Goal: Transaction & Acquisition: Purchase product/service

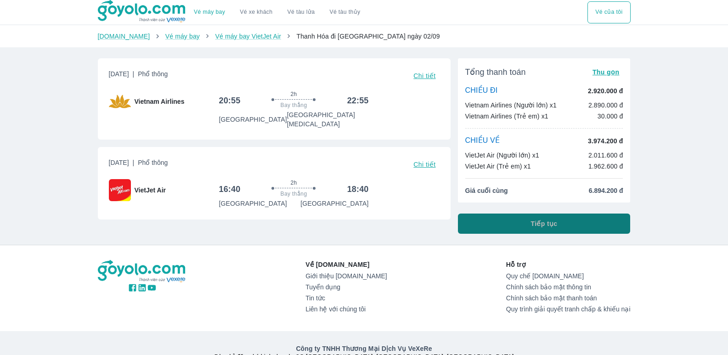
click at [530, 220] on button "Tiếp tục" at bounding box center [544, 224] width 173 height 20
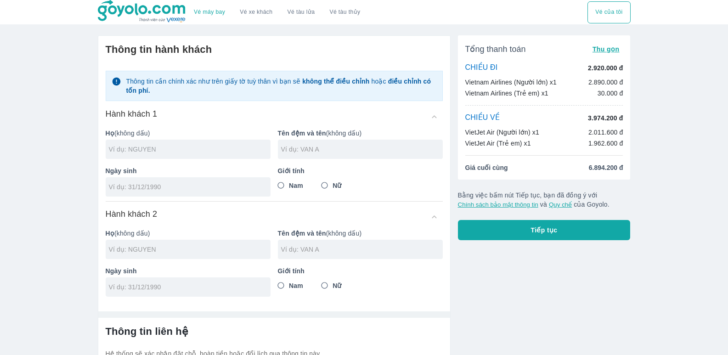
click at [198, 154] on input "text" at bounding box center [190, 149] width 162 height 9
type input "NGUYEN"
click at [325, 147] on input "text" at bounding box center [362, 149] width 162 height 9
type input "THI TOAN"
click at [333, 186] on input "Nữ" at bounding box center [324, 185] width 17 height 17
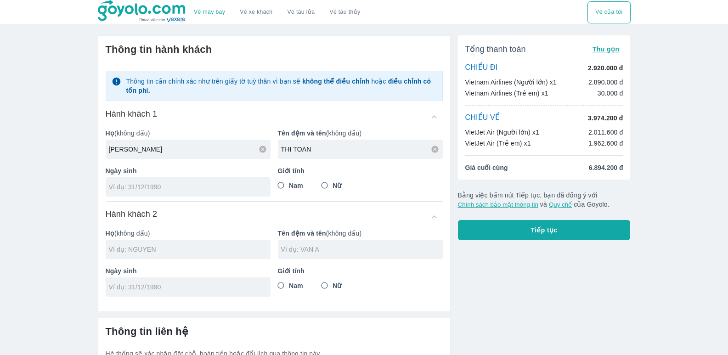
radio input "true"
click at [186, 180] on div at bounding box center [188, 186] width 165 height 19
type input "11/08/1988"
click at [173, 243] on div at bounding box center [188, 249] width 165 height 19
type input "NGUYEN THI TOAN"
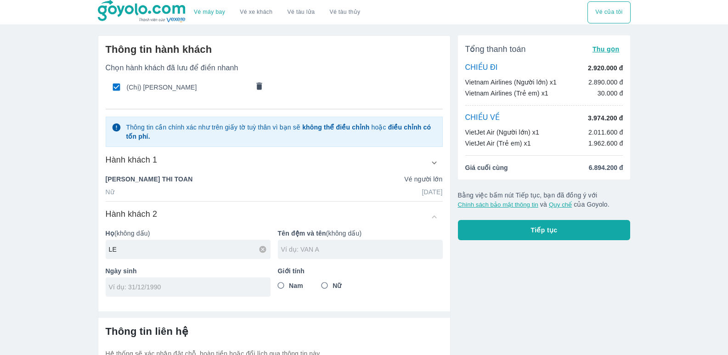
type input "LE"
click at [332, 250] on input "text" at bounding box center [362, 249] width 162 height 9
type input "BAO TIEN"
click at [156, 290] on input "tel" at bounding box center [185, 286] width 152 height 9
type input "05/06/2018"
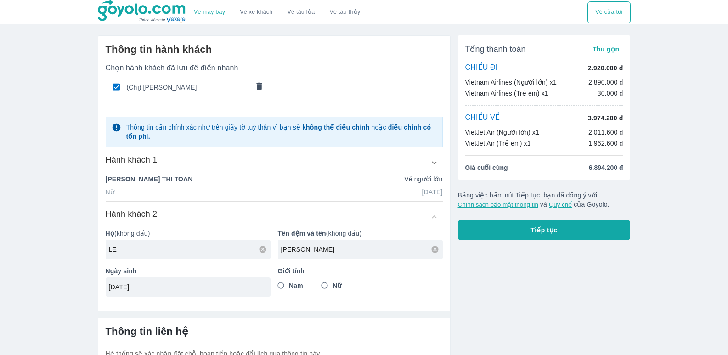
click at [336, 284] on span "Nữ" at bounding box center [337, 285] width 9 height 9
click at [333, 284] on input "Nữ" at bounding box center [324, 285] width 17 height 17
radio input "true"
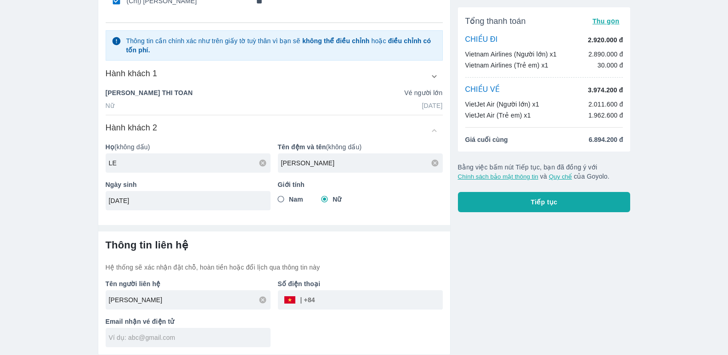
scroll to position [87, 0]
click at [351, 296] on input "tel" at bounding box center [379, 300] width 128 height 22
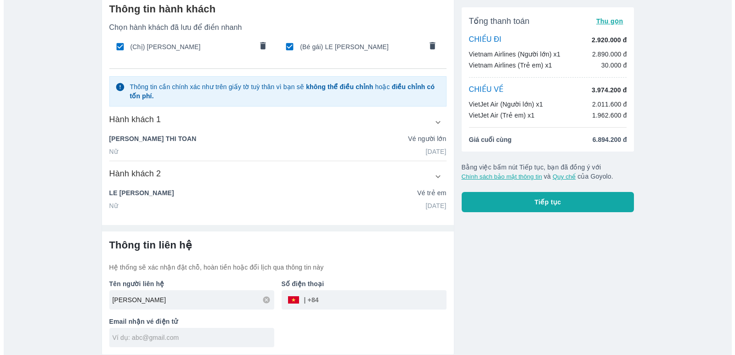
scroll to position [41, 0]
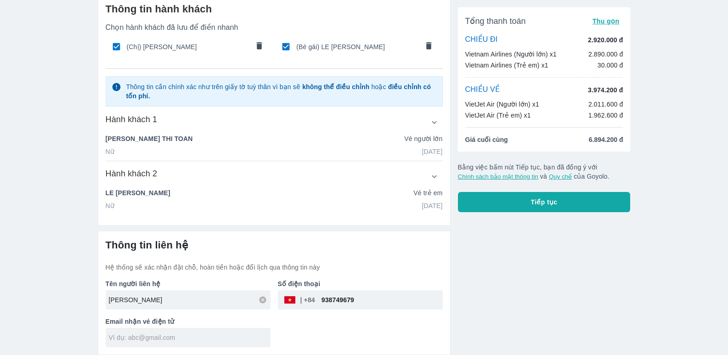
type input "938749679"
drag, startPoint x: 159, startPoint y: 344, endPoint x: 154, endPoint y: 342, distance: 4.9
click at [157, 344] on div at bounding box center [188, 337] width 165 height 19
type input "T"
type input "thanhtoan1108@gmail.com"
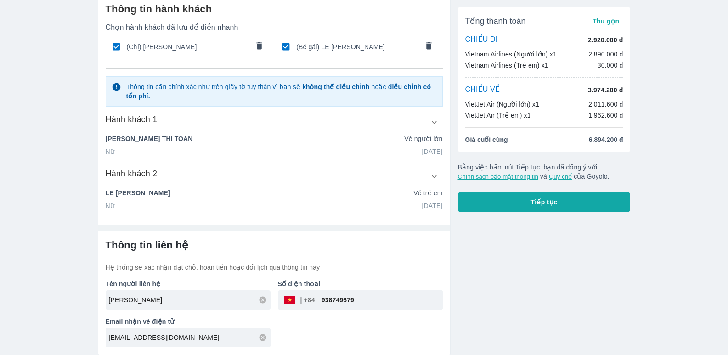
click at [568, 203] on button "Tiếp tục" at bounding box center [544, 202] width 173 height 20
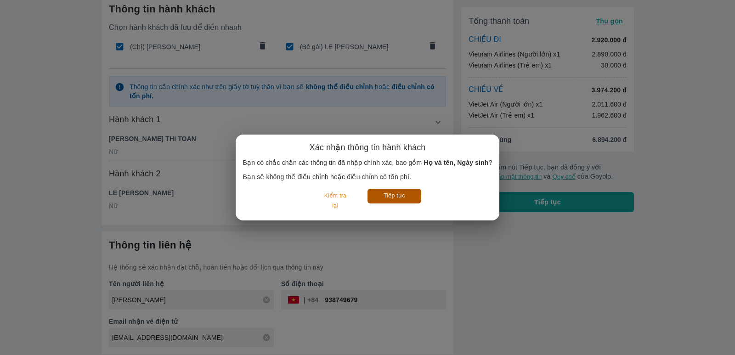
click at [395, 202] on button "Tiếp tục" at bounding box center [394, 196] width 54 height 14
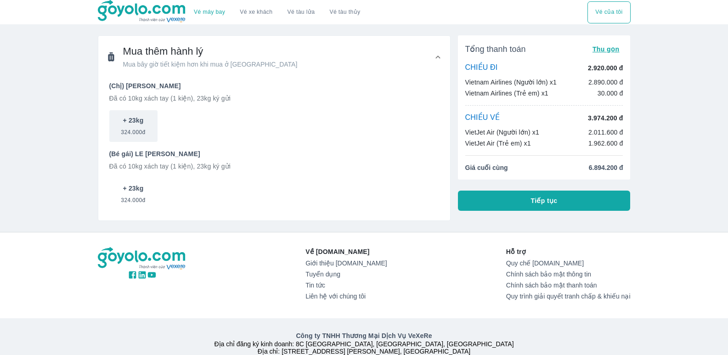
click at [123, 190] on p "+ 23kg" at bounding box center [133, 188] width 21 height 9
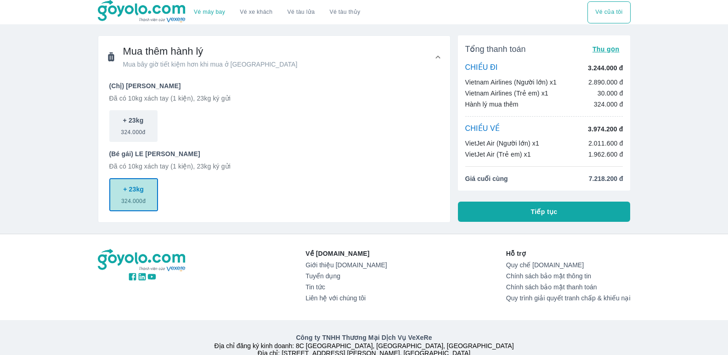
click at [139, 194] on span "324.000đ" at bounding box center [133, 199] width 24 height 11
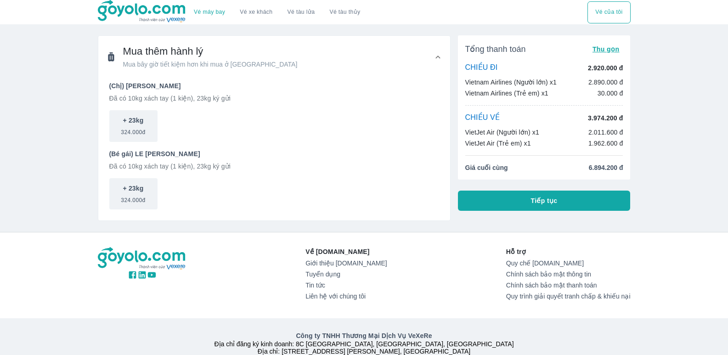
click at [547, 202] on span "Tiếp tục" at bounding box center [544, 200] width 27 height 9
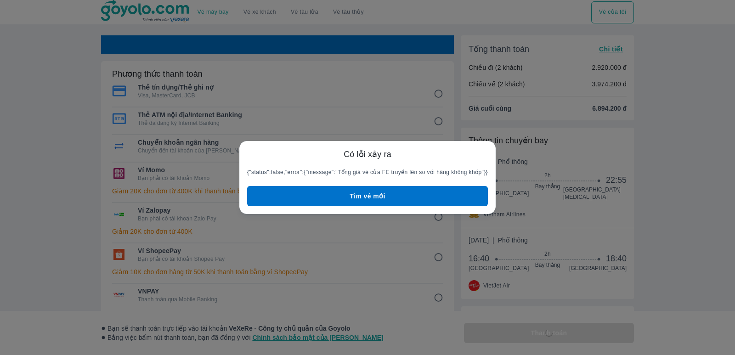
click at [386, 195] on button "Tìm vé mới" at bounding box center [367, 196] width 241 height 20
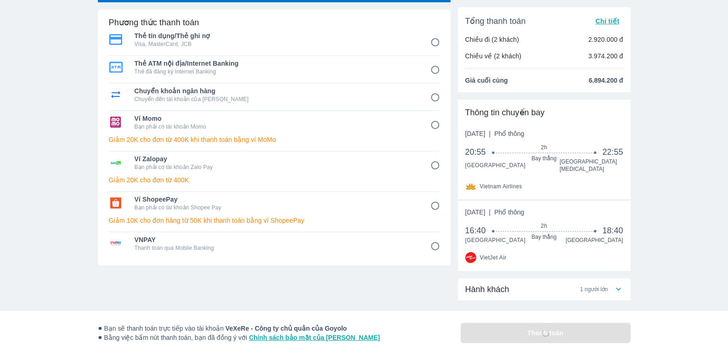
scroll to position [112, 0]
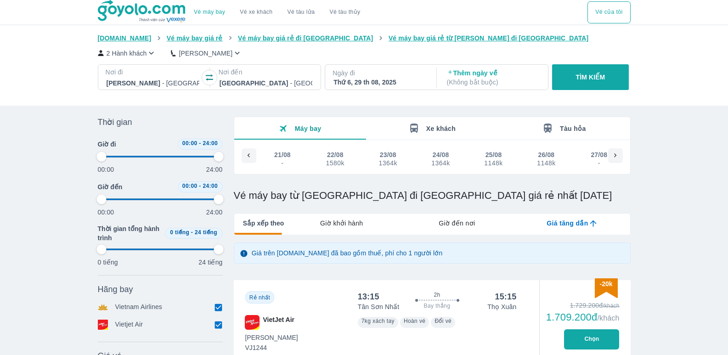
type input "97.9166666666667"
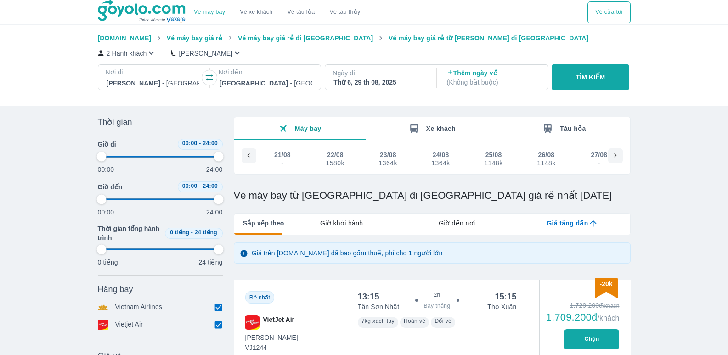
type input "97.9166666666667"
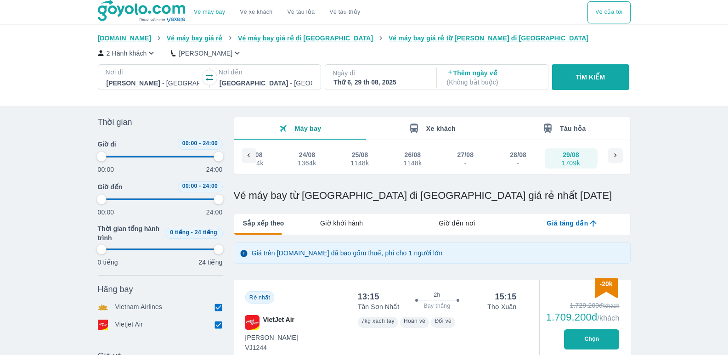
type input "97.9166666666667"
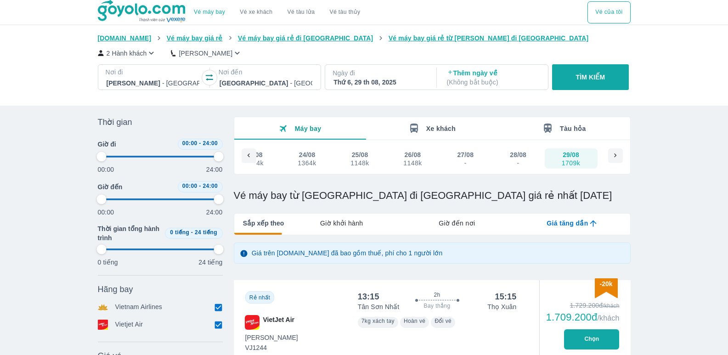
type input "97.9166666666667"
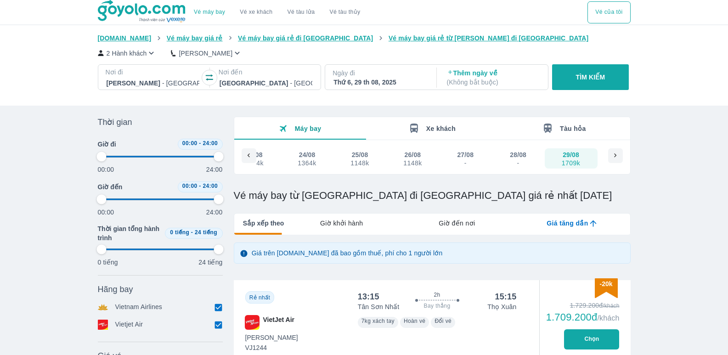
type input "97.9166666666667"
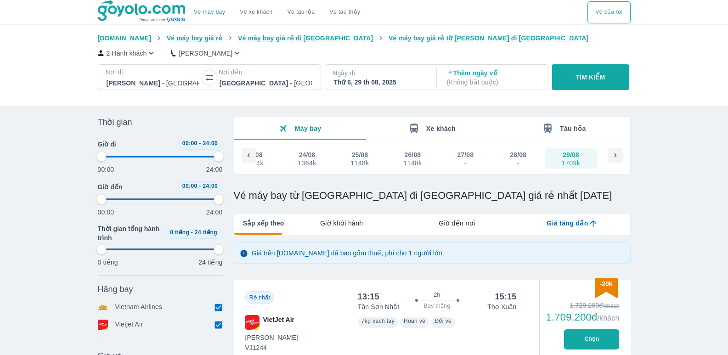
type input "97.9166666666667"
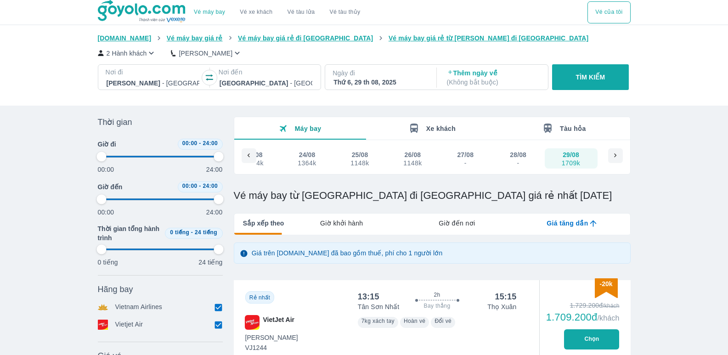
type input "97.9166666666667"
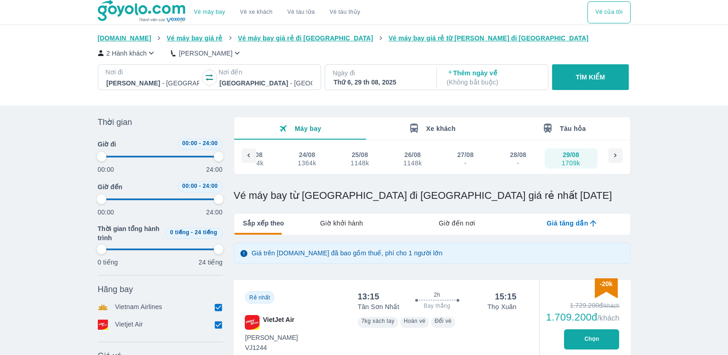
type input "97.9166666666667"
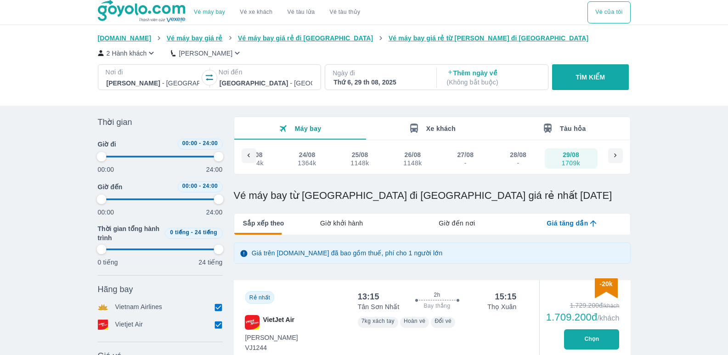
type input "97.9166666666667"
click at [508, 81] on p "( Không bắt buộc )" at bounding box center [493, 82] width 93 height 9
type input "97.9166666666667"
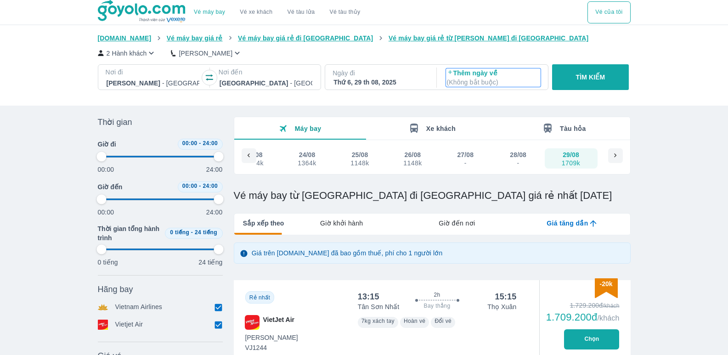
type input "97.9166666666667"
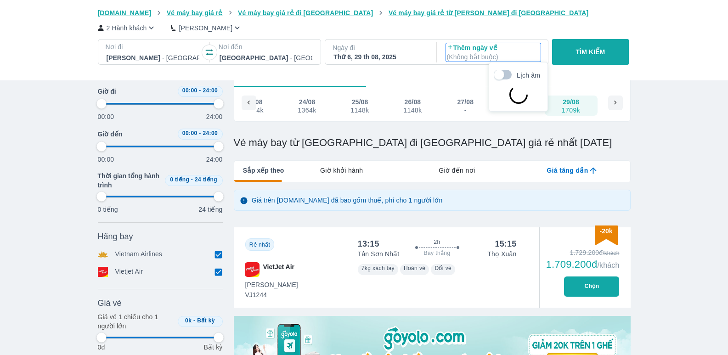
type input "97.9166666666667"
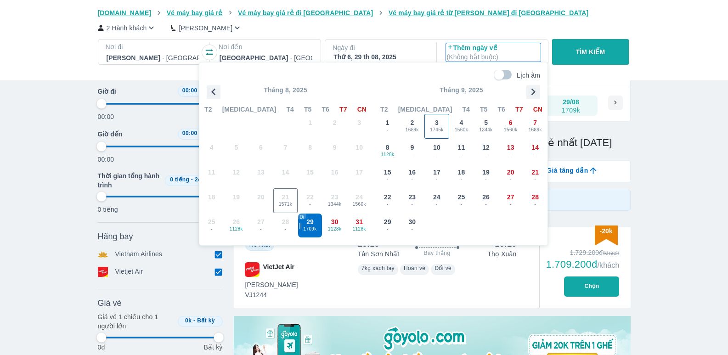
type input "97.9166666666667"
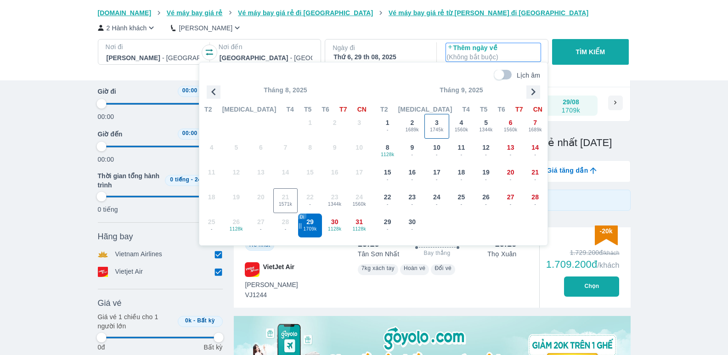
type input "97.9166666666667"
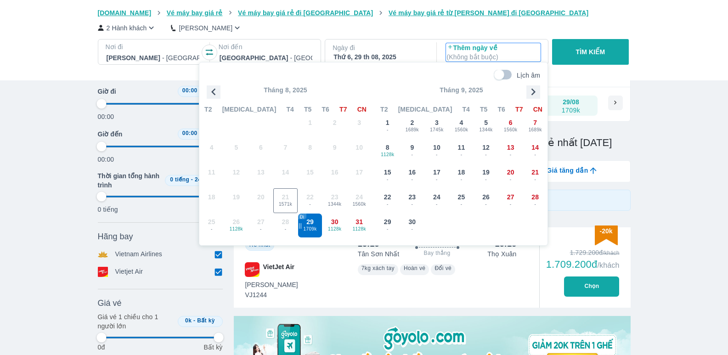
type input "97.9166666666667"
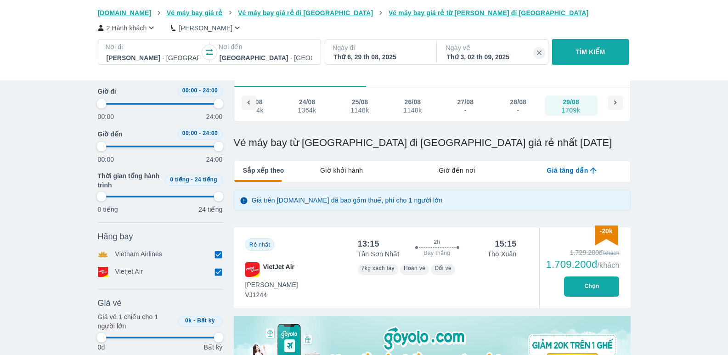
type input "97.9166666666667"
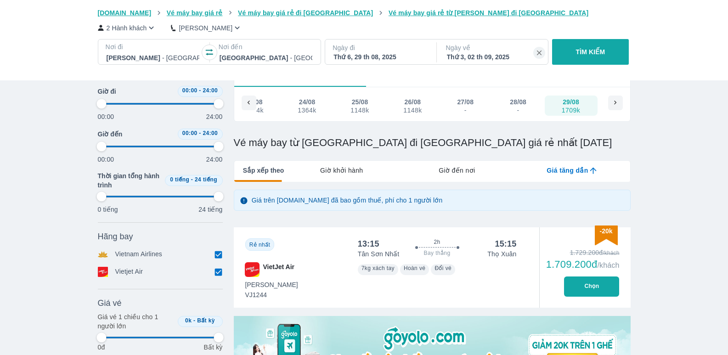
type input "97.9166666666667"
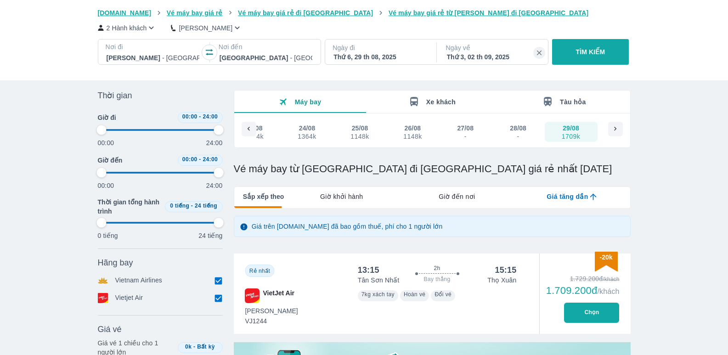
scroll to position [0, 0]
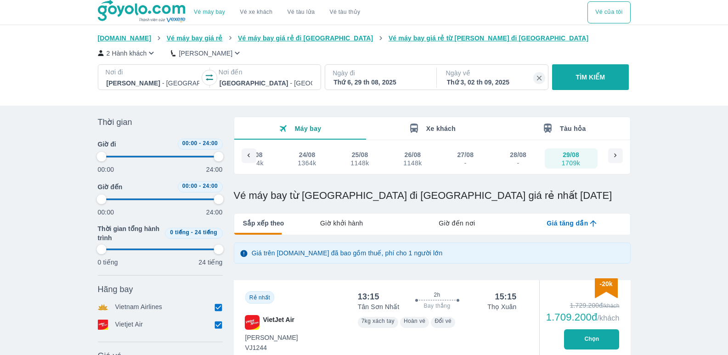
type input "97.9166666666667"
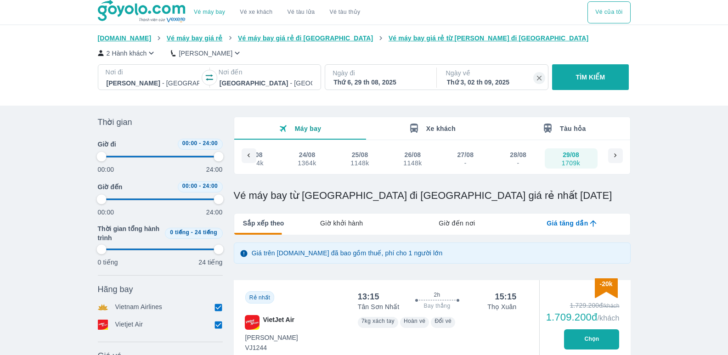
type input "97.9166666666667"
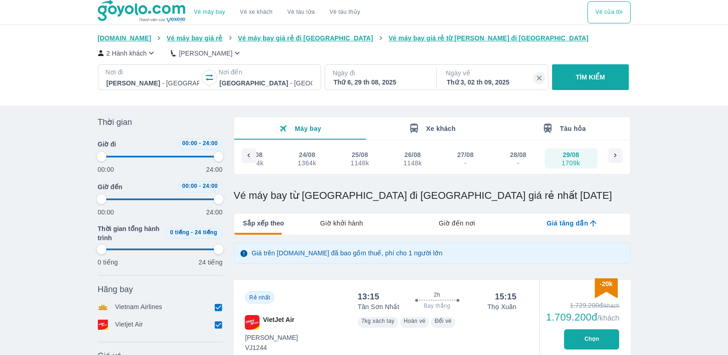
type input "97.9166666666667"
click at [152, 55] on icon "button" at bounding box center [151, 53] width 5 height 3
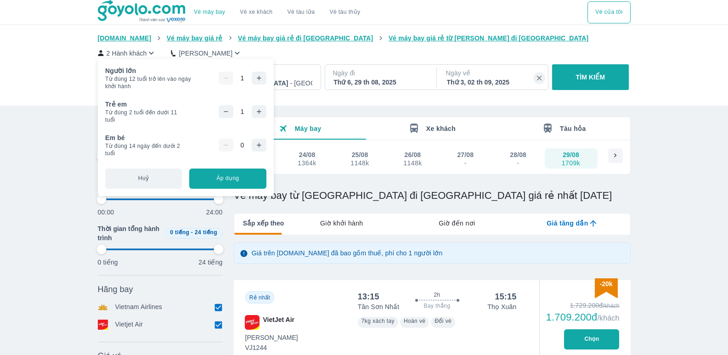
type input "97.9166666666667"
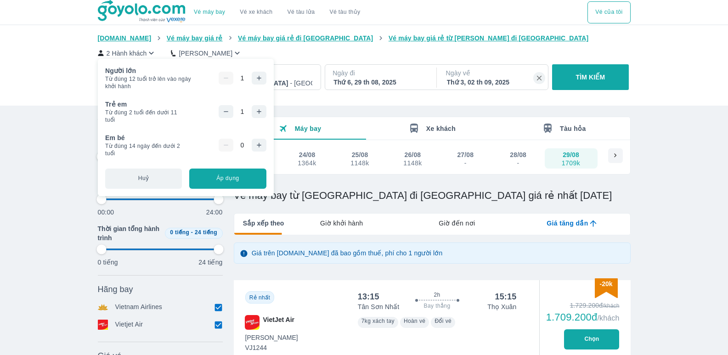
type input "97.9166666666667"
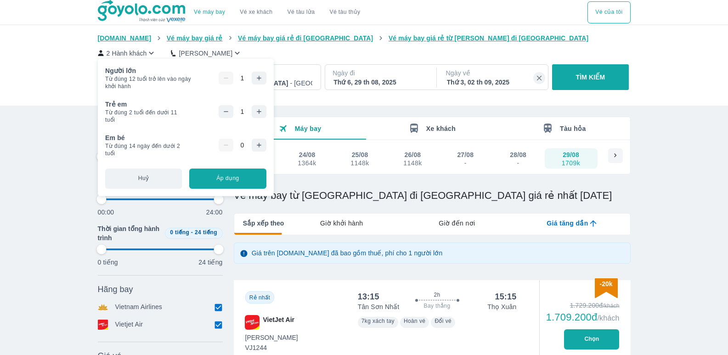
type input "97.9166666666667"
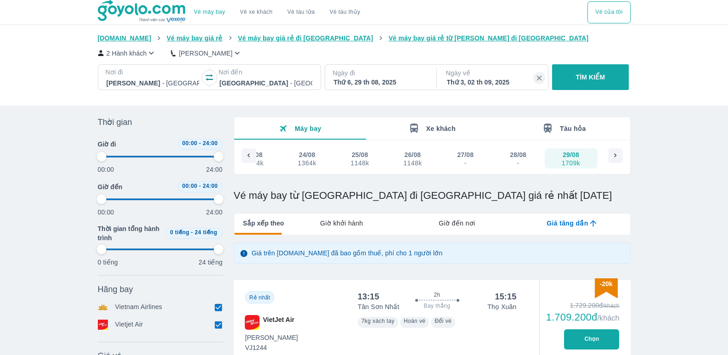
type input "97.9166666666667"
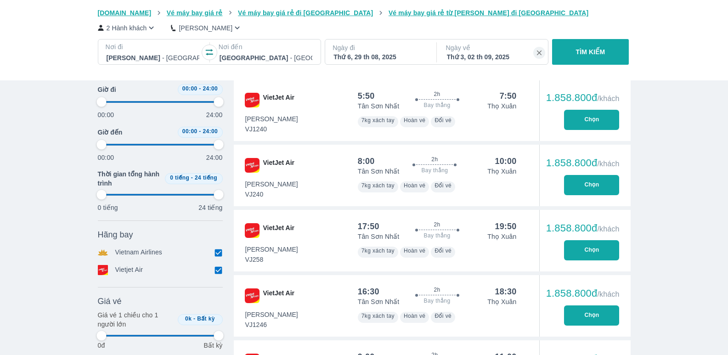
scroll to position [551, 0]
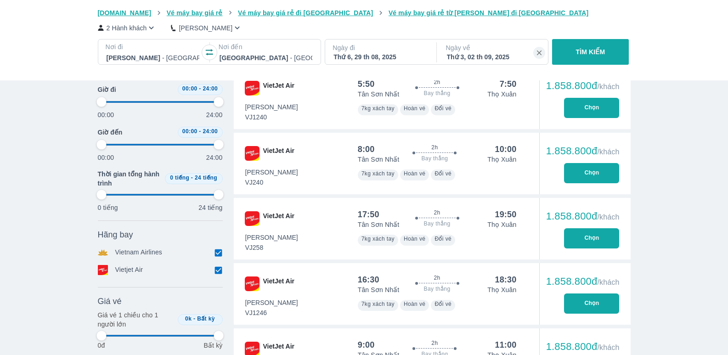
type input "97.9166666666667"
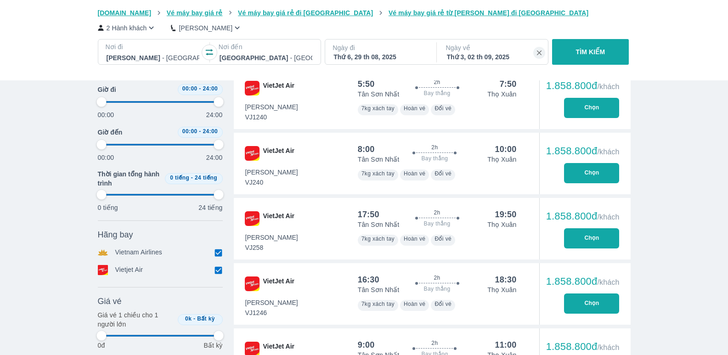
type input "97.9166666666667"
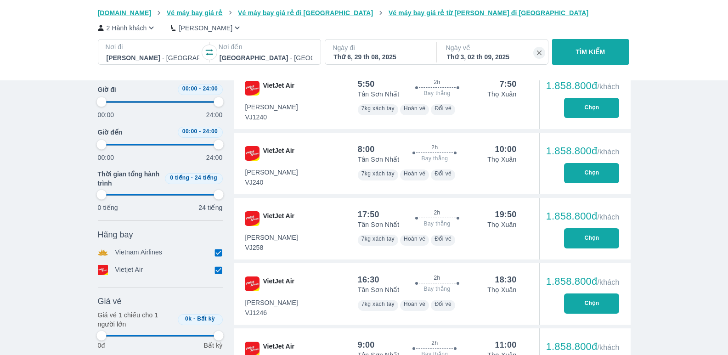
type input "97.9166666666667"
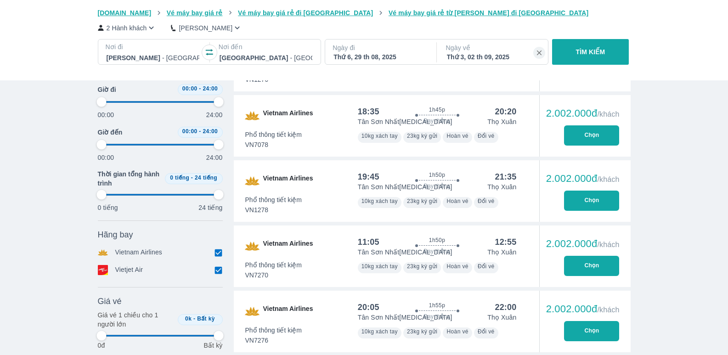
scroll to position [1056, 0]
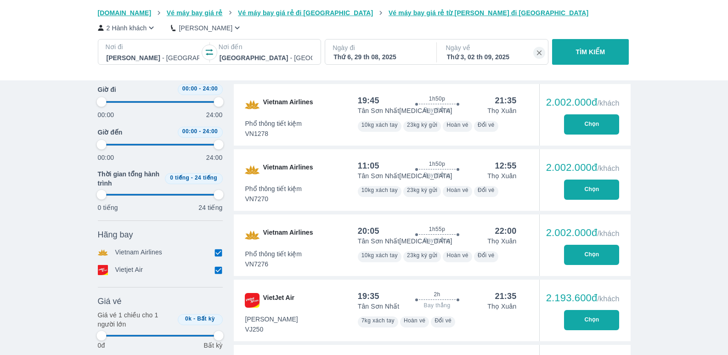
type input "97.9166666666667"
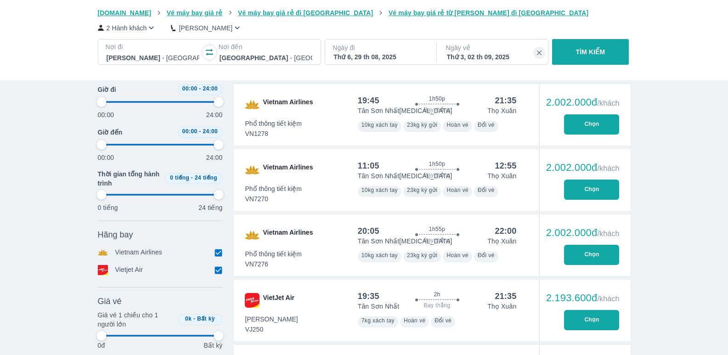
type input "97.9166666666667"
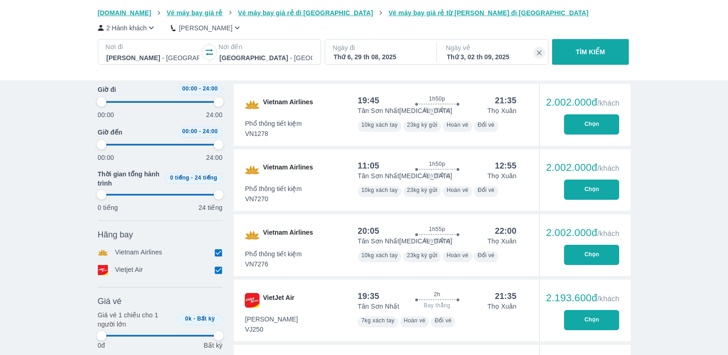
type input "97.9166666666667"
click at [586, 255] on button "Chọn" at bounding box center [591, 255] width 55 height 20
type input "97.9166666666667"
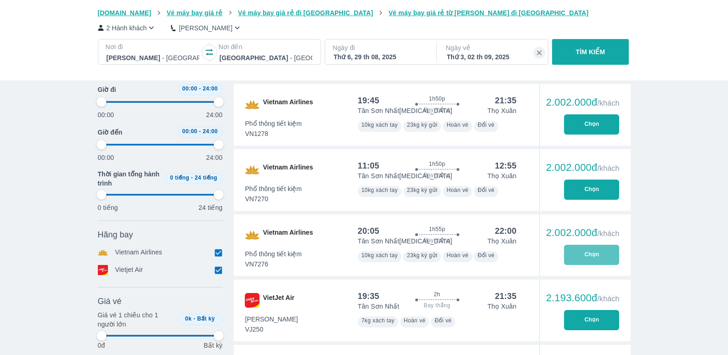
type input "97.9166666666667"
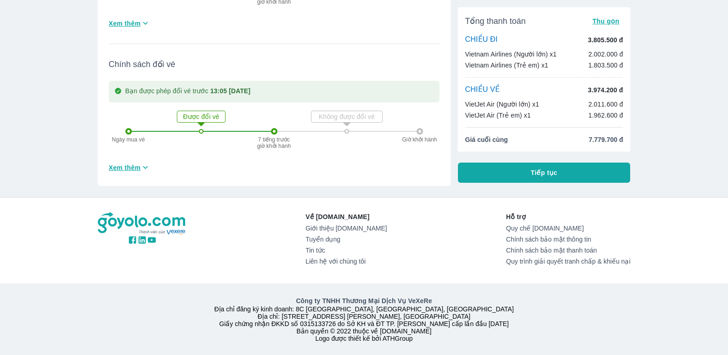
scroll to position [389, 0]
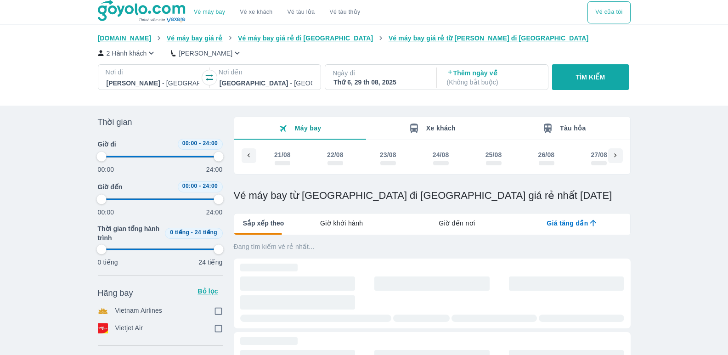
type input "97.9166666666667"
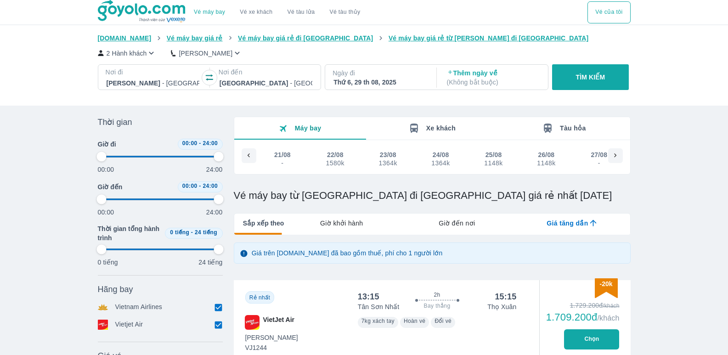
type input "97.9166666666667"
checkbox input "true"
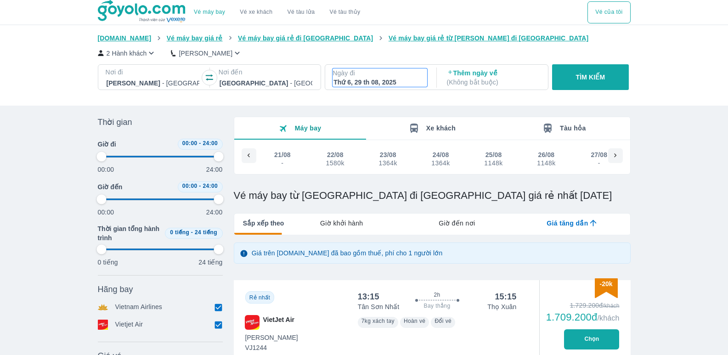
click at [369, 85] on div "Thứ 6, 29 th 08, 2025" at bounding box center [379, 82] width 93 height 9
type input "97.9166666666667"
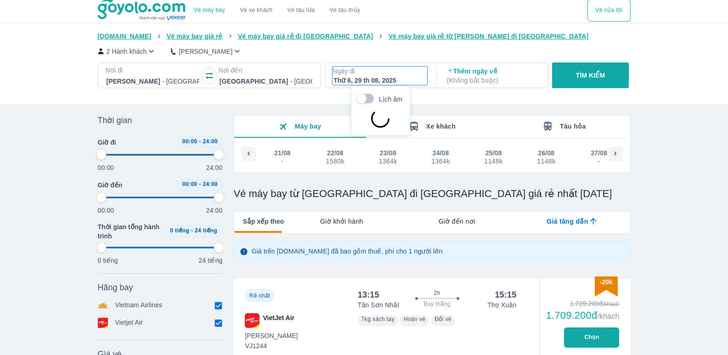
scroll to position [0, 134]
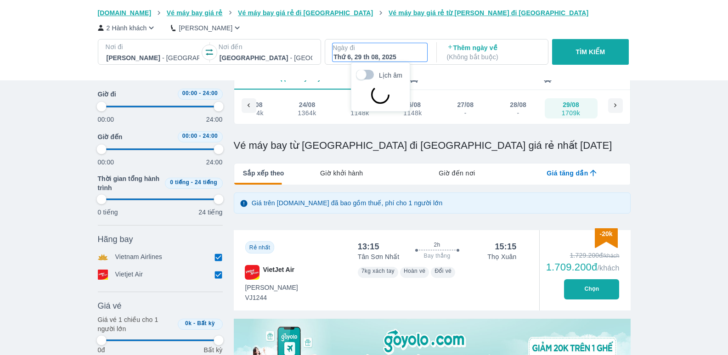
type input "97.9166666666667"
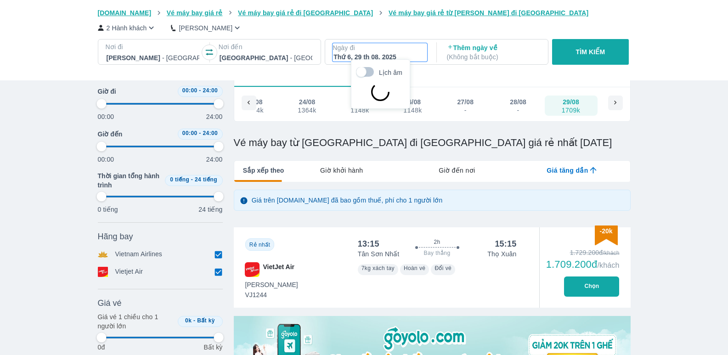
type input "97.9166666666667"
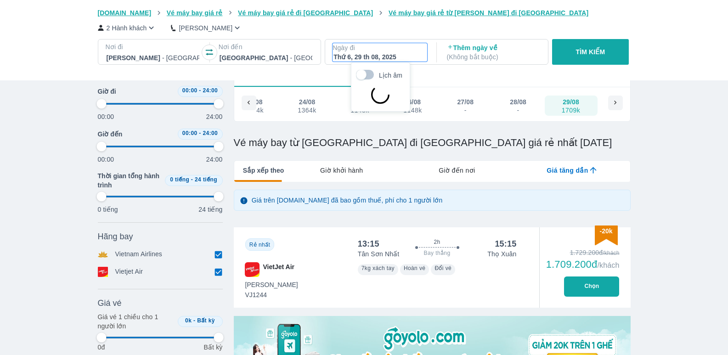
type input "97.9166666666667"
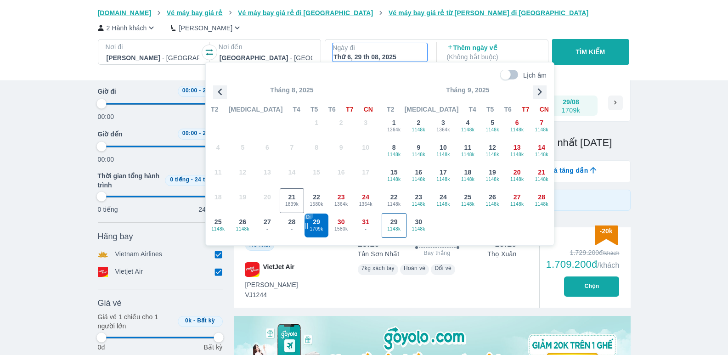
type input "97.9166666666667"
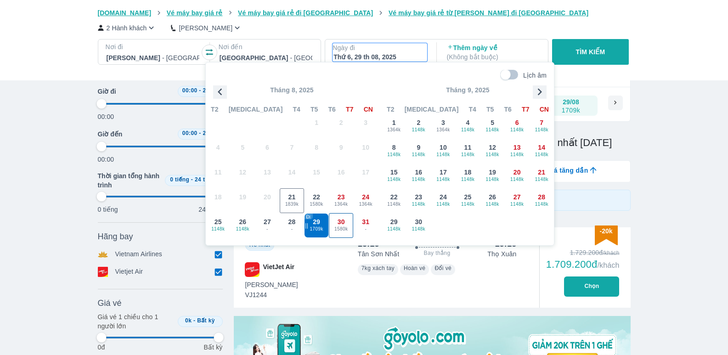
type input "97.9166666666667"
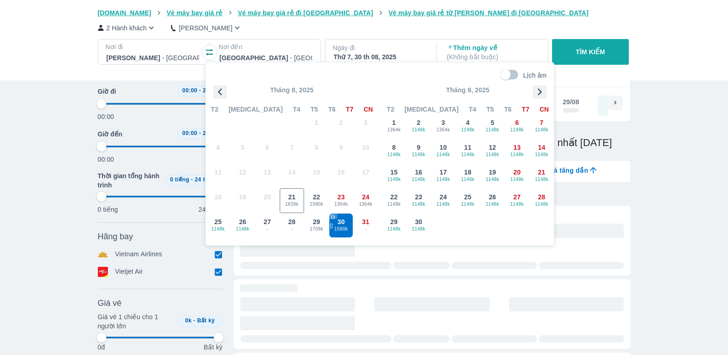
type input "97.9166666666667"
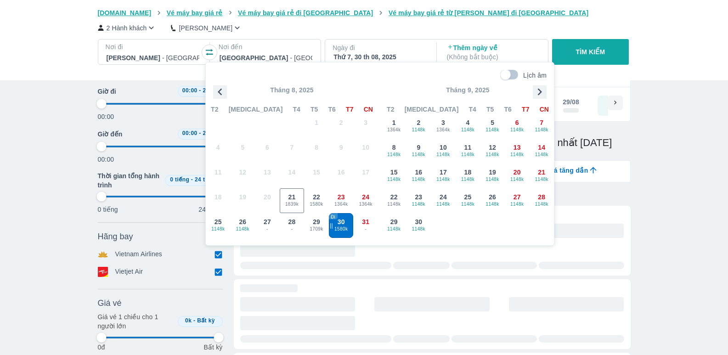
type input "97.9166666666667"
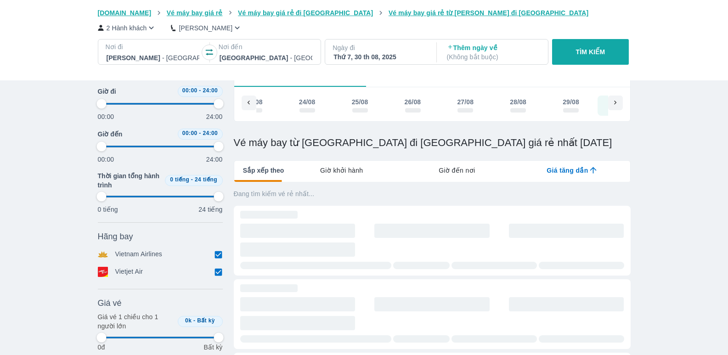
scroll to position [0, 176]
type input "97.9166666666667"
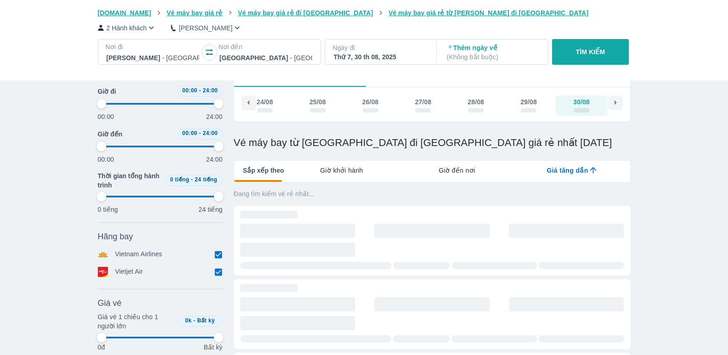
type input "97.9166666666667"
click at [491, 53] on p "( Không bắt buộc )" at bounding box center [493, 56] width 93 height 9
type input "97.9166666666667"
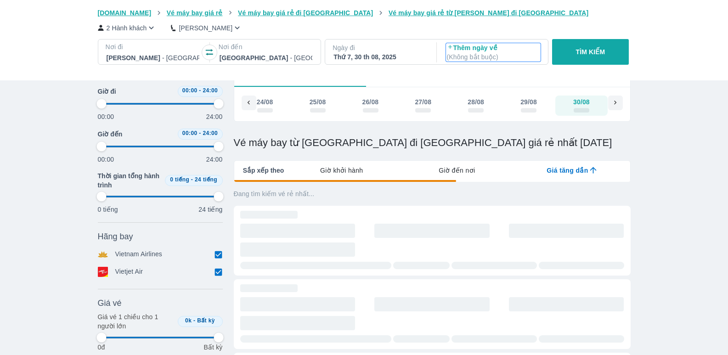
type input "97.9166666666667"
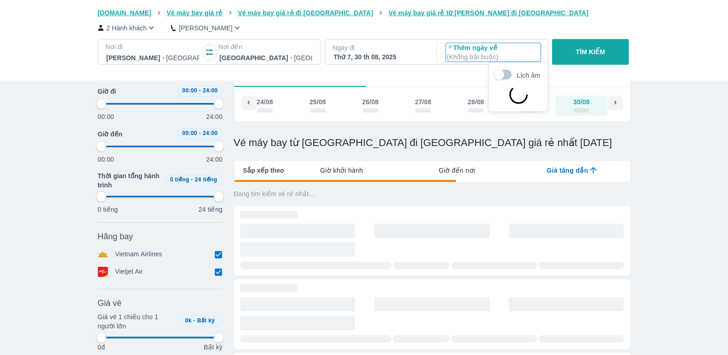
type input "97.9166666666667"
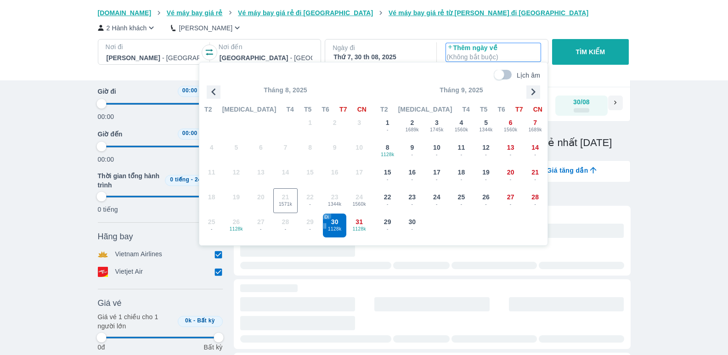
type input "97.9166666666667"
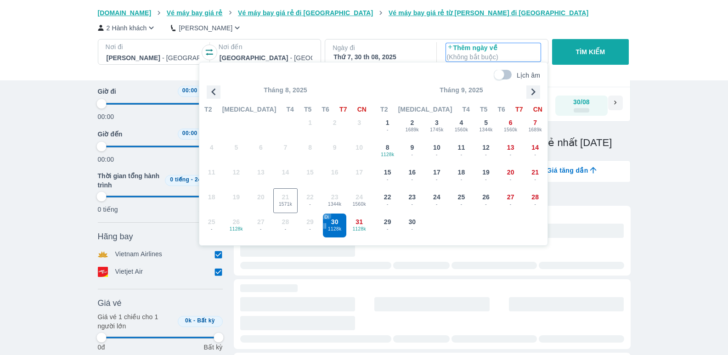
type input "97.9166666666667"
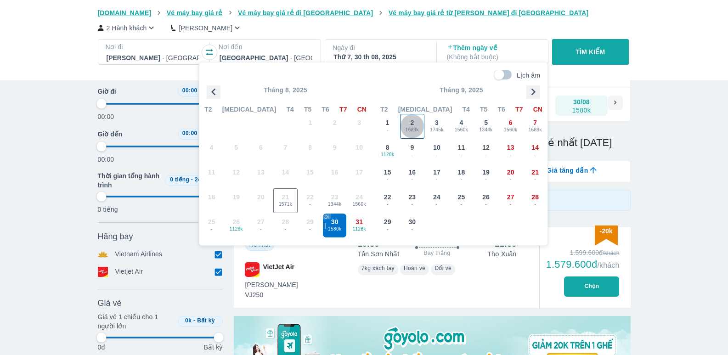
click at [409, 129] on span "1689k" at bounding box center [412, 129] width 24 height 7
type input "97.9166666666667"
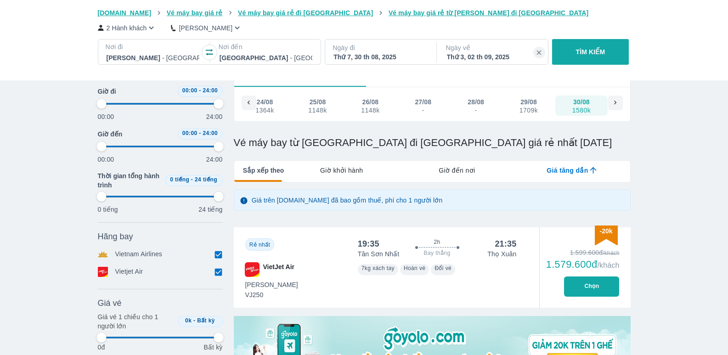
type input "97.9166666666667"
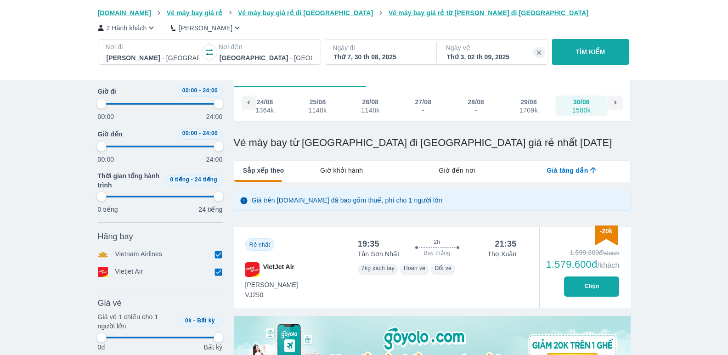
type input "97.9166666666667"
click at [592, 56] on p "TÌM KIẾM" at bounding box center [590, 51] width 29 height 9
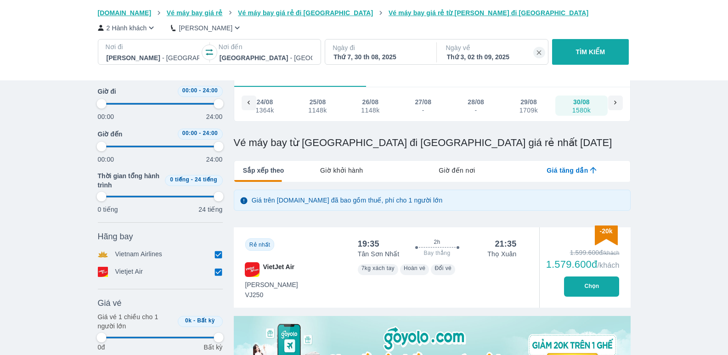
type input "97.9166666666667"
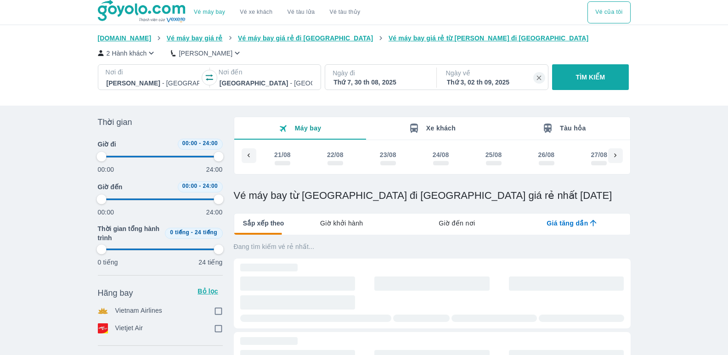
type input "97.9166666666667"
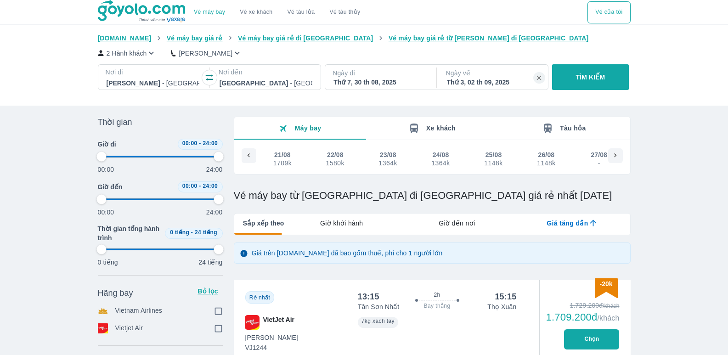
type input "97.9166666666667"
checkbox input "true"
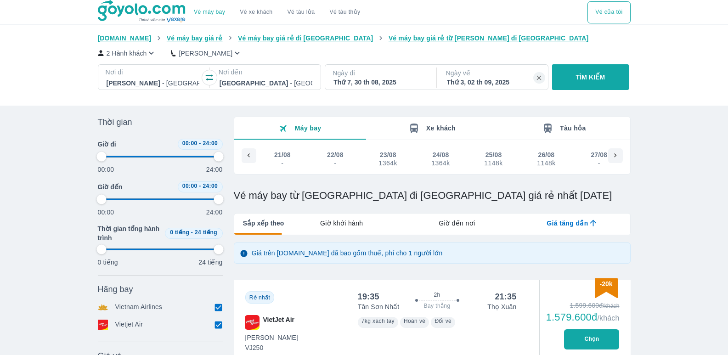
scroll to position [0, 191]
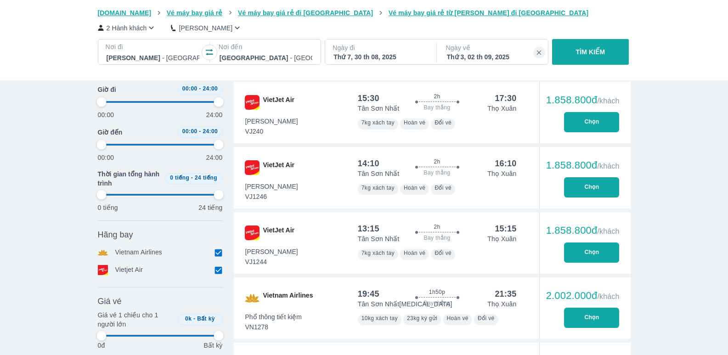
type input "97.9166666666667"
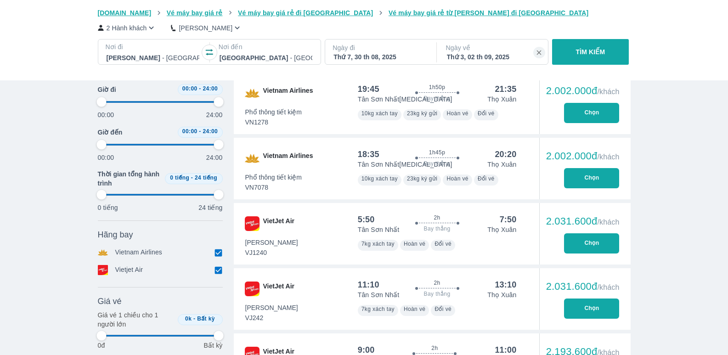
type input "97.9166666666667"
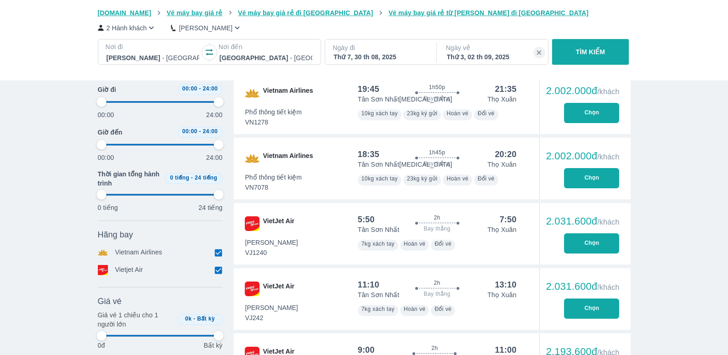
type input "97.9166666666667"
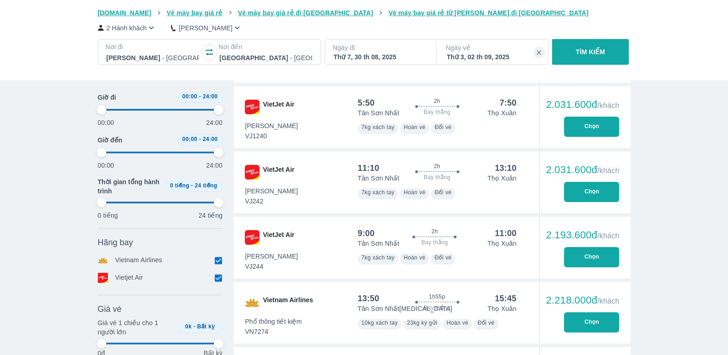
scroll to position [1010, 0]
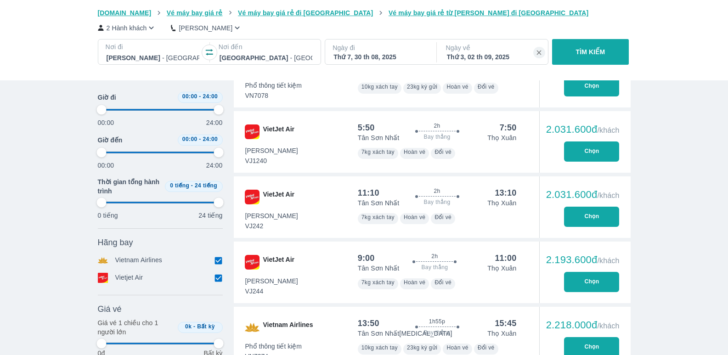
type input "97.9166666666667"
click at [578, 156] on button "Chọn" at bounding box center [591, 151] width 55 height 20
type input "97.9166666666667"
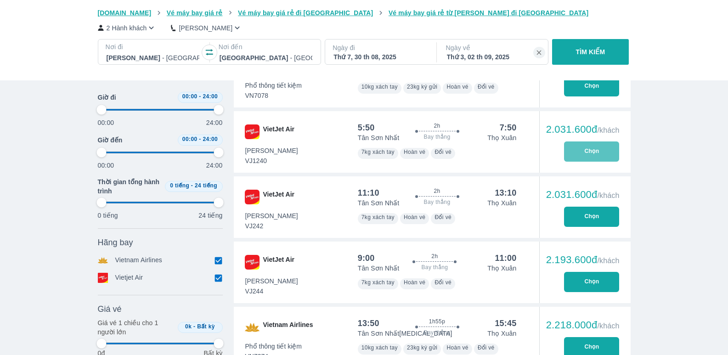
type input "97.9166666666667"
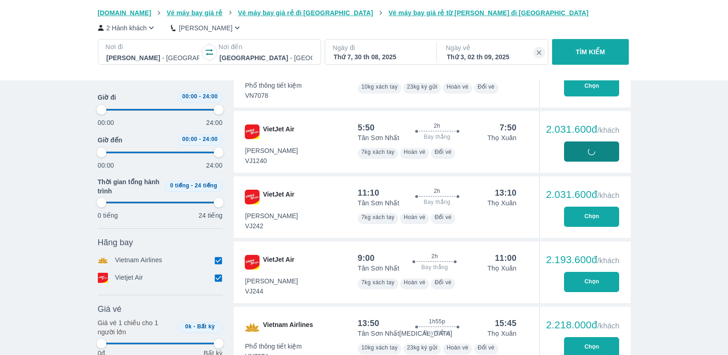
type input "97.9166666666667"
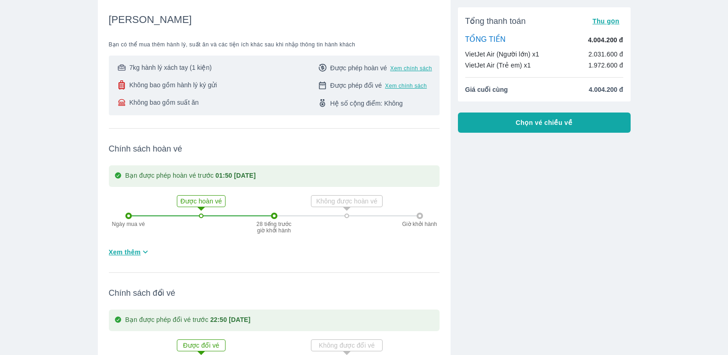
scroll to position [96, 0]
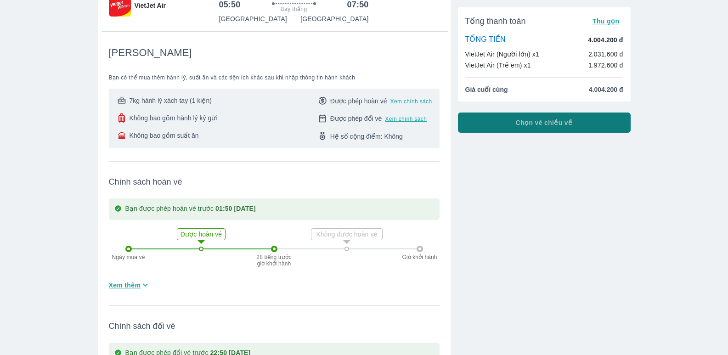
click at [554, 129] on button "Chọn vé chiều về" at bounding box center [544, 123] width 173 height 20
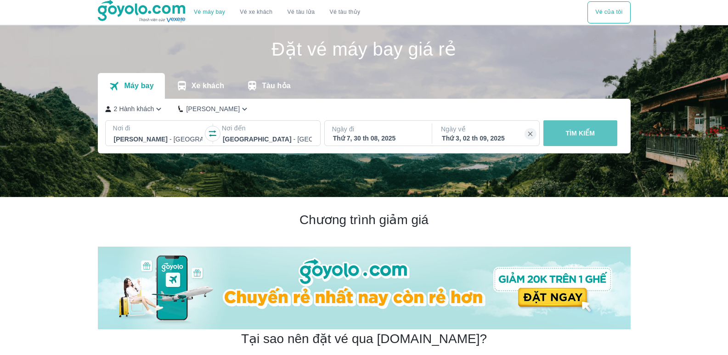
click at [585, 132] on p "TÌM KIẾM" at bounding box center [579, 133] width 29 height 9
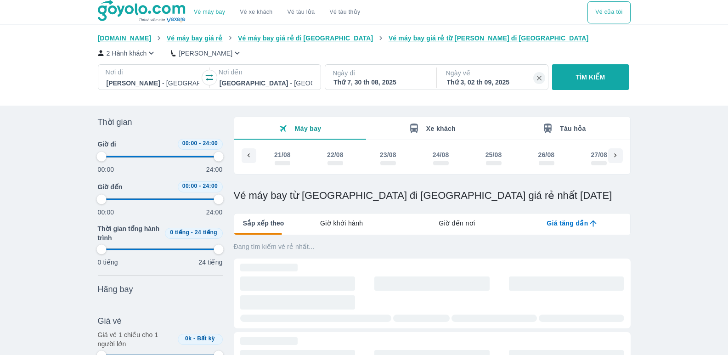
scroll to position [0, 191]
type input "97.9166666666667"
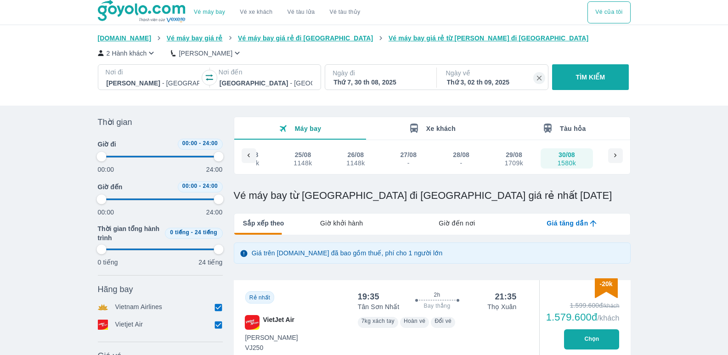
type input "97.9166666666667"
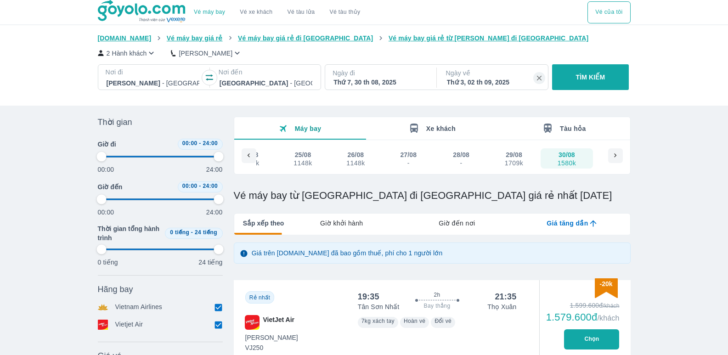
type input "97.9166666666667"
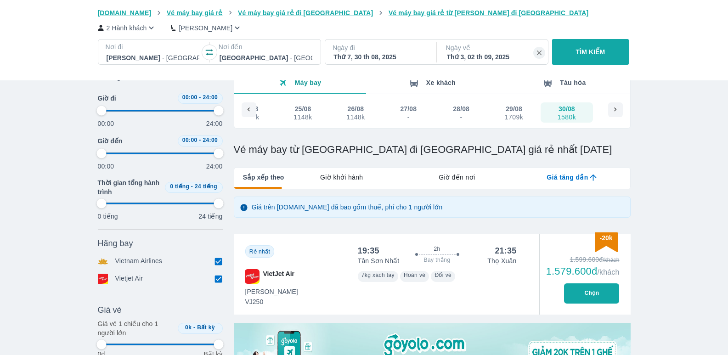
scroll to position [138, 0]
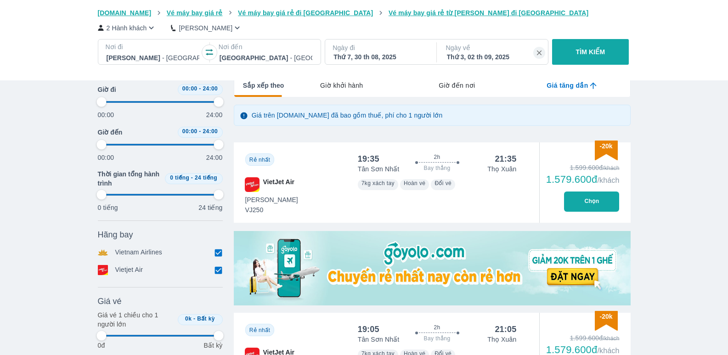
type input "97.9166666666667"
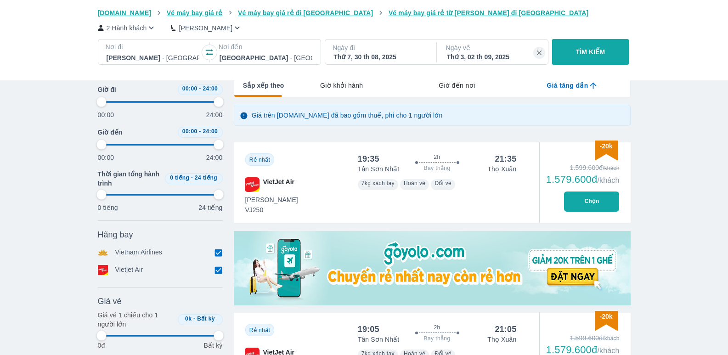
type input "97.9166666666667"
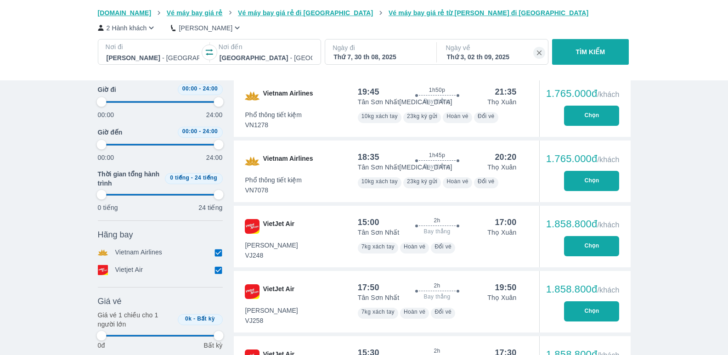
type input "97.9166666666667"
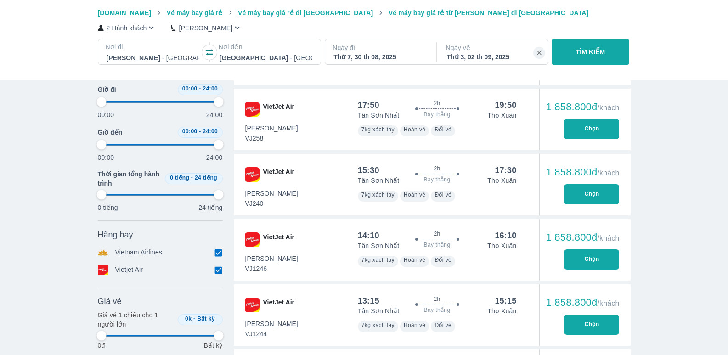
type input "97.9166666666667"
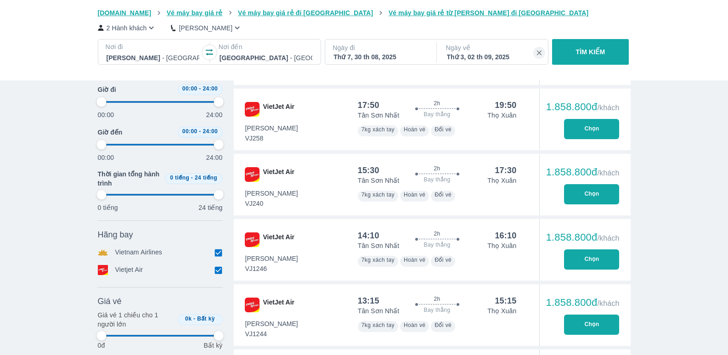
type input "97.9166666666667"
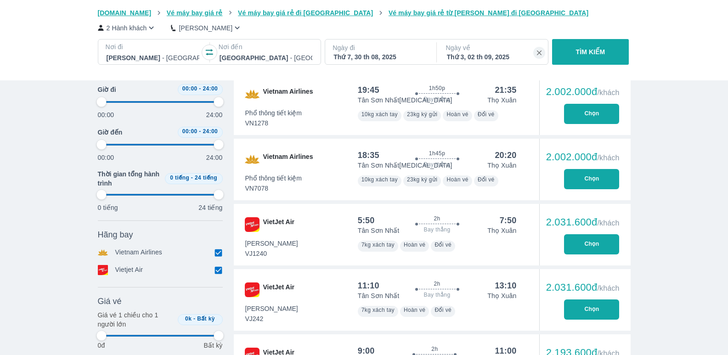
scroll to position [1010, 0]
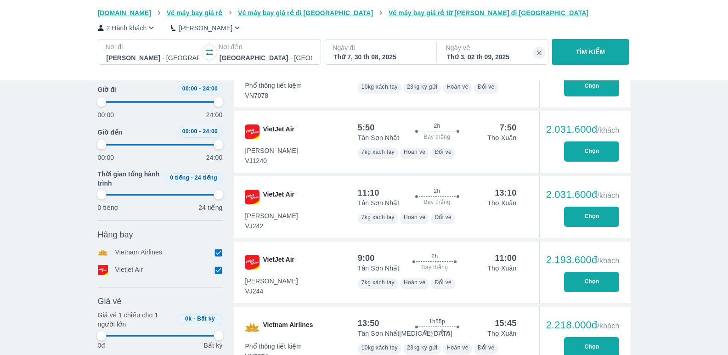
type input "97.9166666666667"
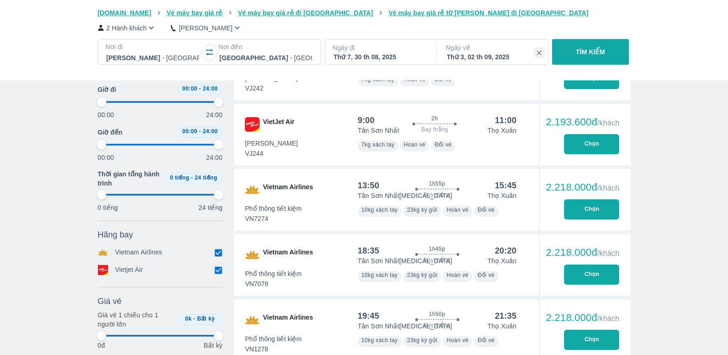
type input "97.9166666666667"
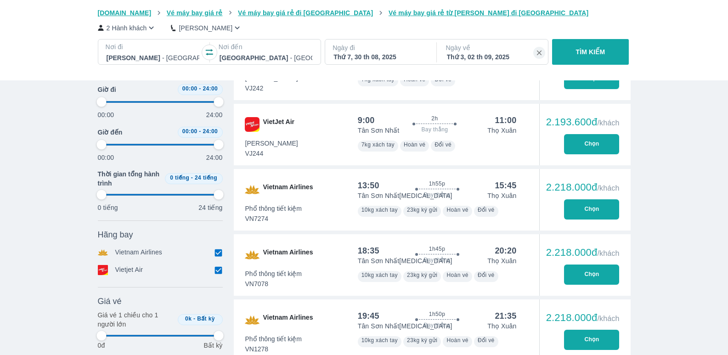
type input "97.9166666666667"
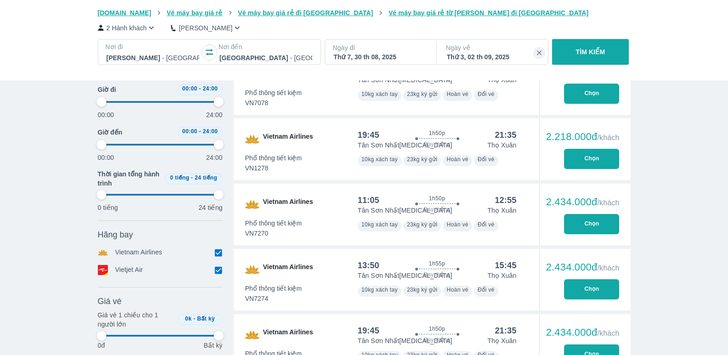
type input "97.9166666666667"
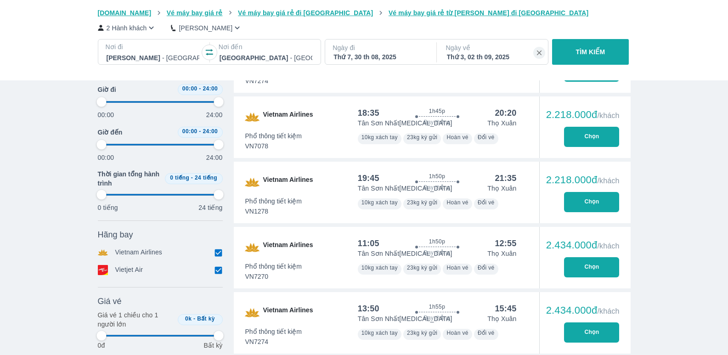
type input "97.9166666666667"
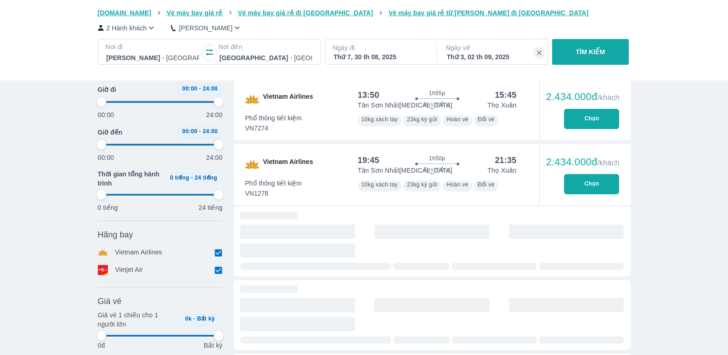
scroll to position [1516, 0]
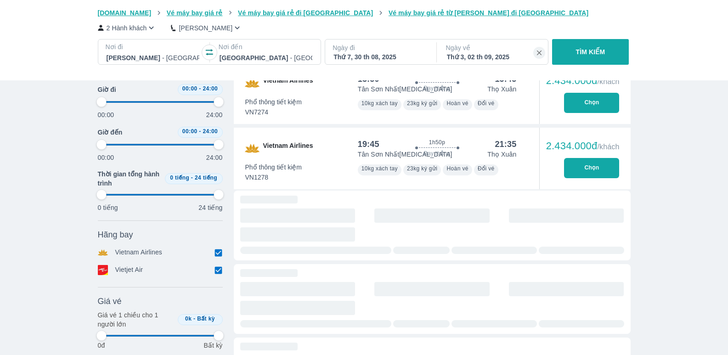
type input "97.9166666666667"
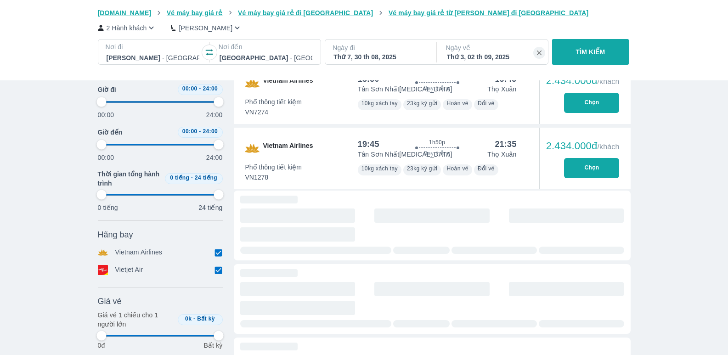
type input "97.9166666666667"
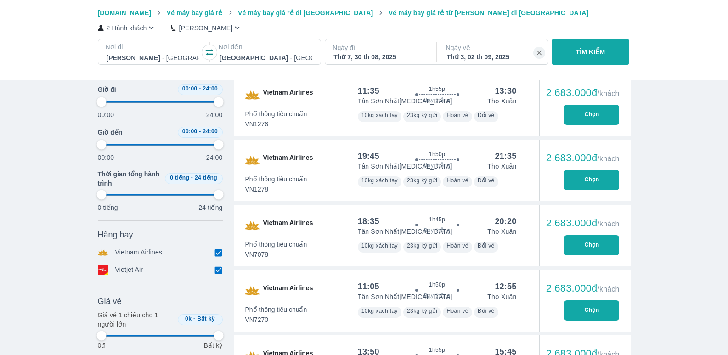
type input "97.9166666666667"
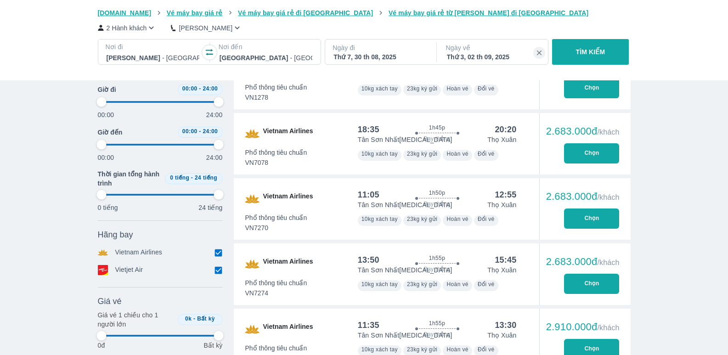
type input "97.9166666666667"
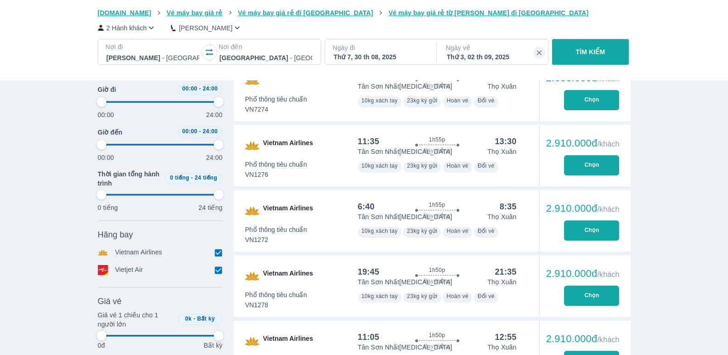
type input "97.9166666666667"
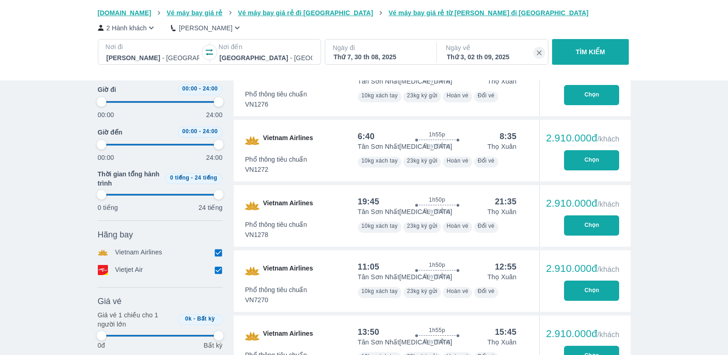
type input "97.9166666666667"
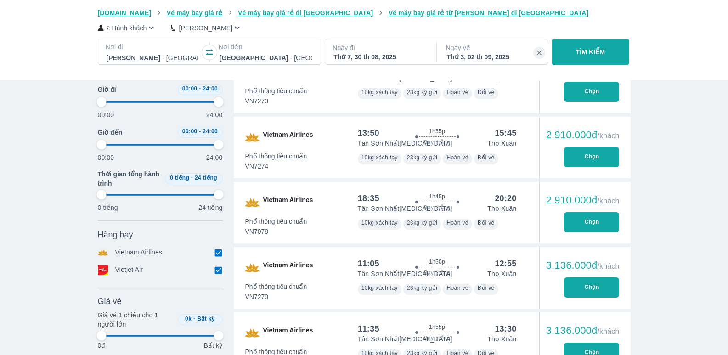
type input "97.9166666666667"
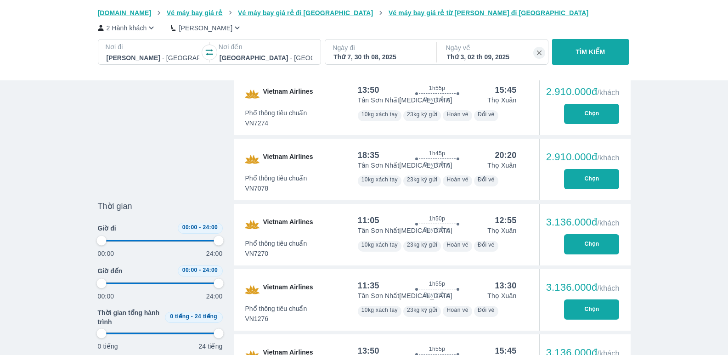
type input "97.9166666666667"
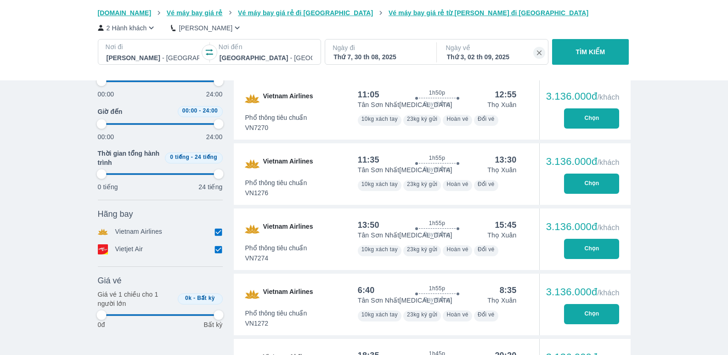
type input "97.9166666666667"
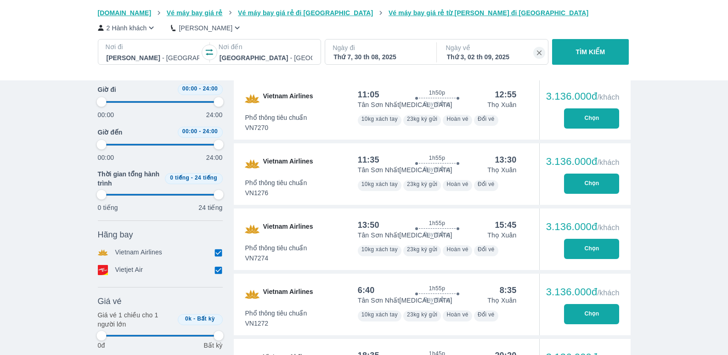
type input "97.9166666666667"
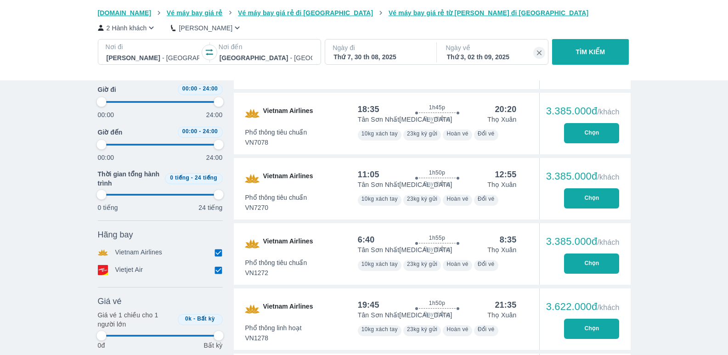
type input "97.9166666666667"
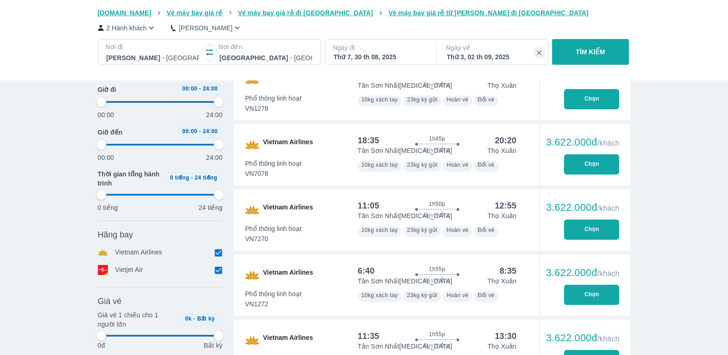
type input "97.9166666666667"
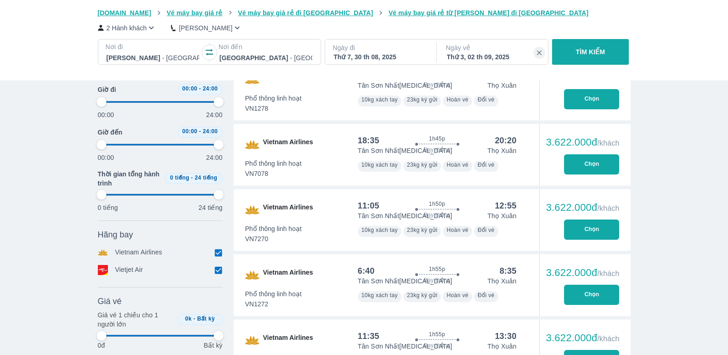
type input "97.9166666666667"
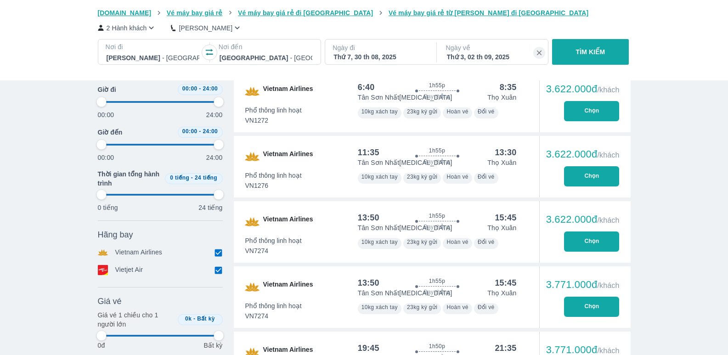
type input "97.9166666666667"
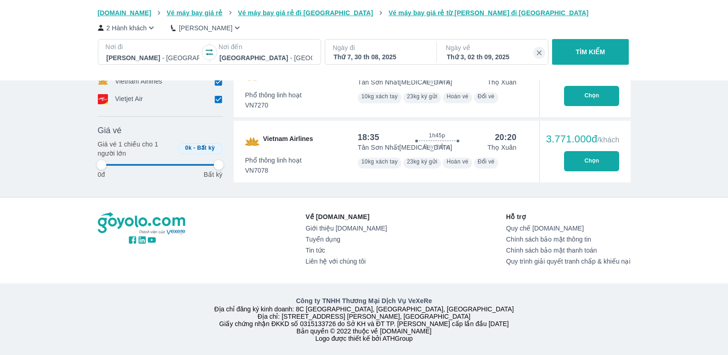
type input "97.9166666666667"
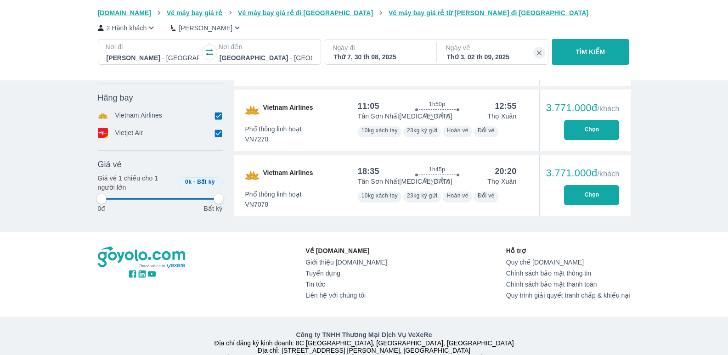
type input "97.9166666666667"
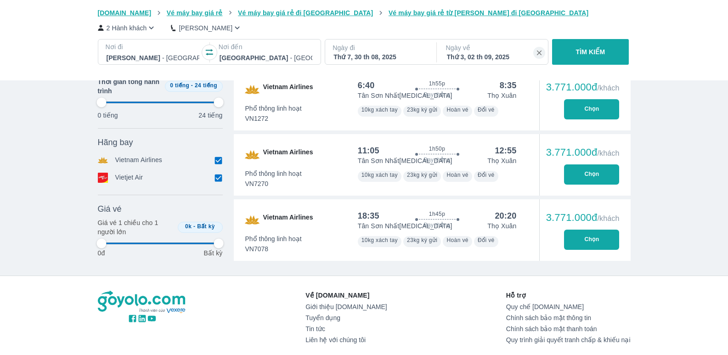
type input "97.9166666666667"
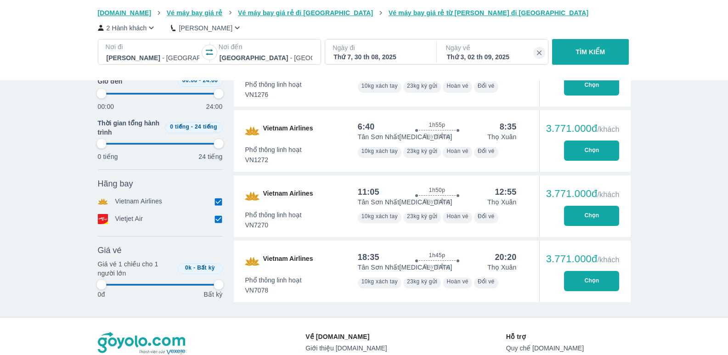
scroll to position [3700, 0]
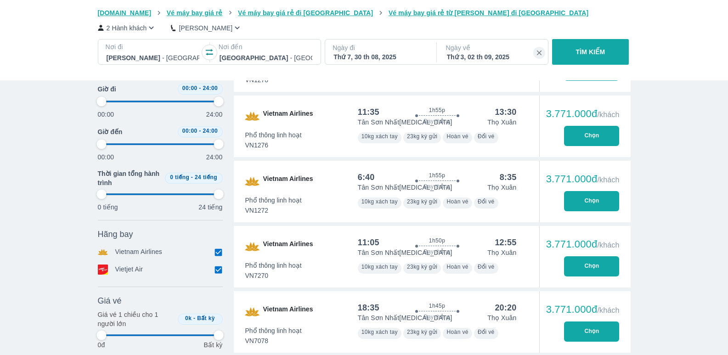
type input "97.9166666666667"
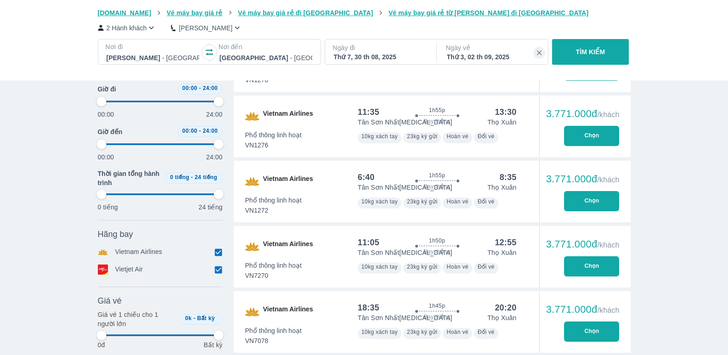
type input "97.9166666666667"
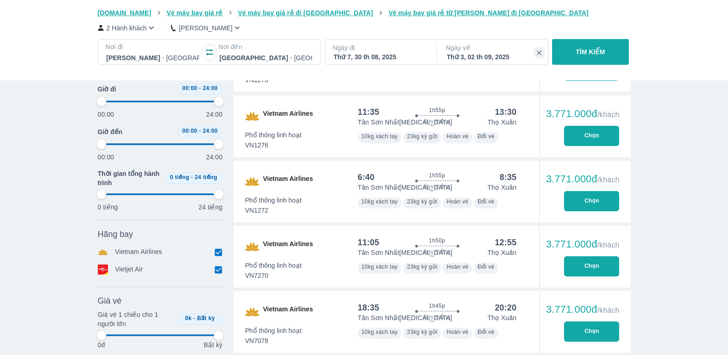
type input "97.9166666666667"
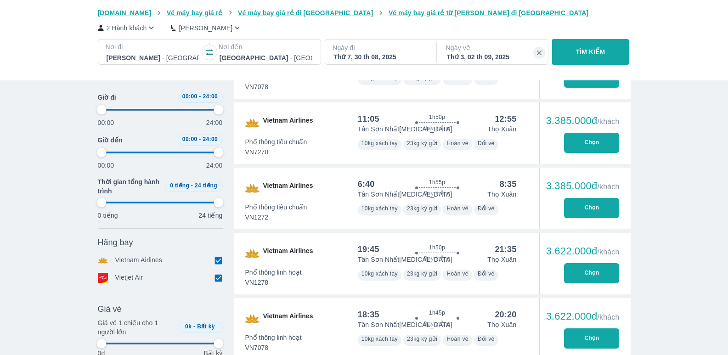
type input "97.9166666666667"
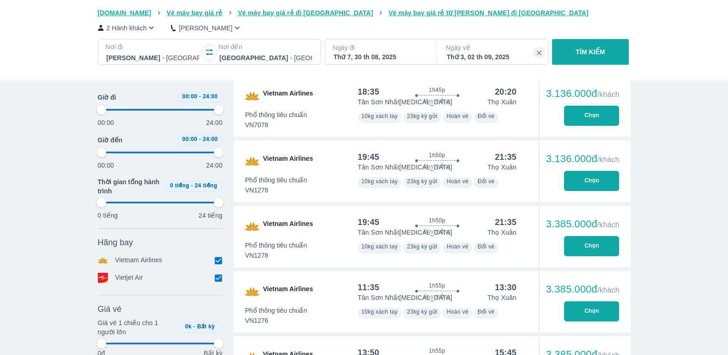
type input "97.9166666666667"
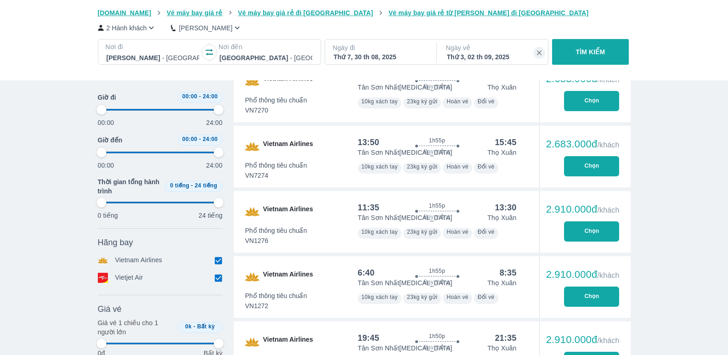
type input "97.9166666666667"
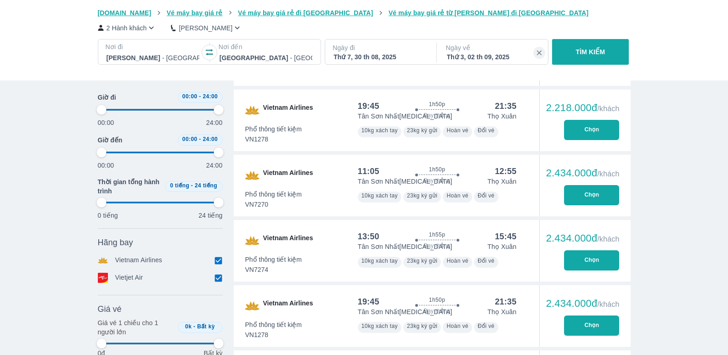
type input "97.9166666666667"
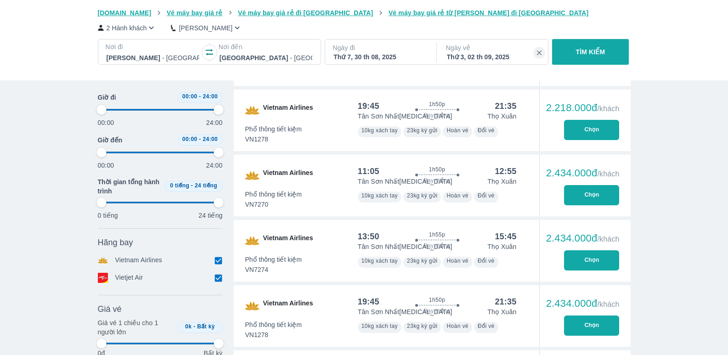
type input "97.9166666666667"
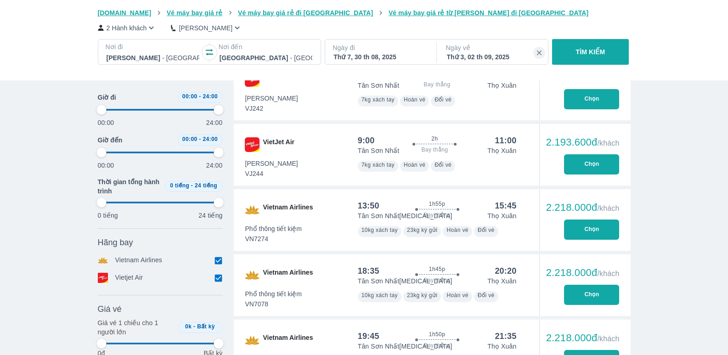
type input "97.9166666666667"
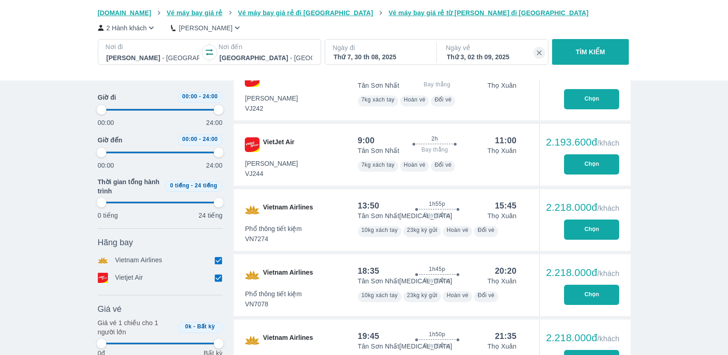
type input "97.9166666666667"
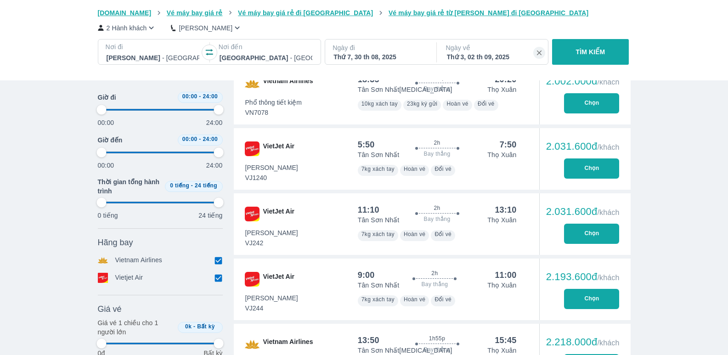
scroll to position [944, 0]
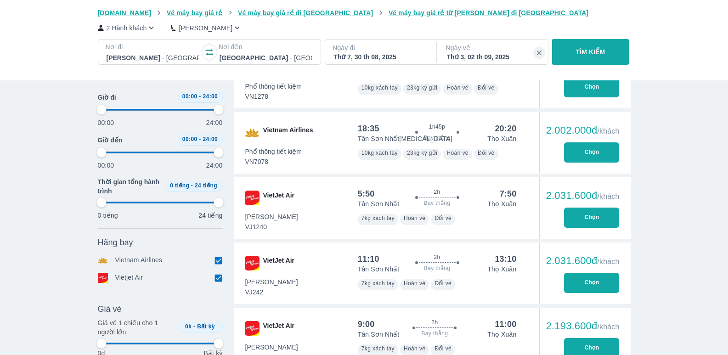
click at [592, 219] on button "Chọn" at bounding box center [591, 218] width 55 height 20
type input "97.9166666666667"
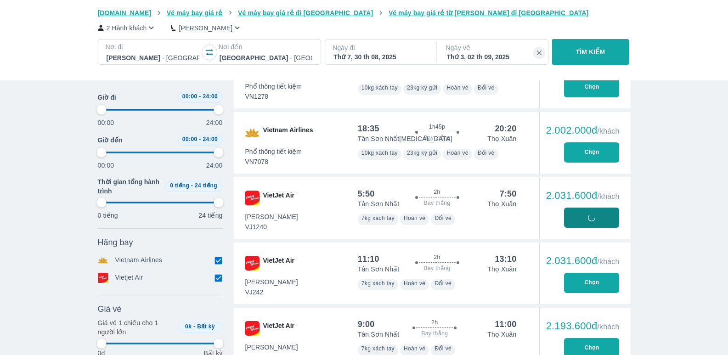
type input "97.9166666666667"
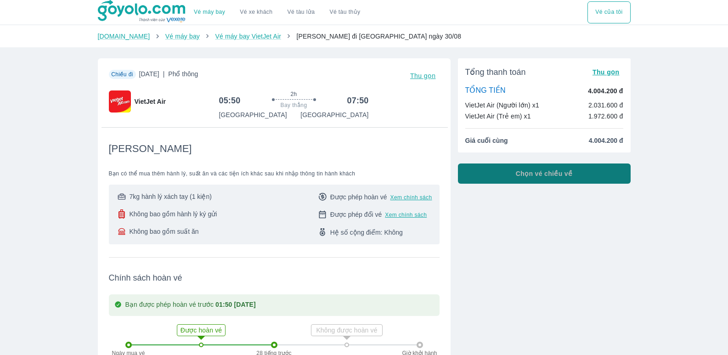
click at [516, 176] on button "Chọn vé chiều về" at bounding box center [544, 174] width 173 height 20
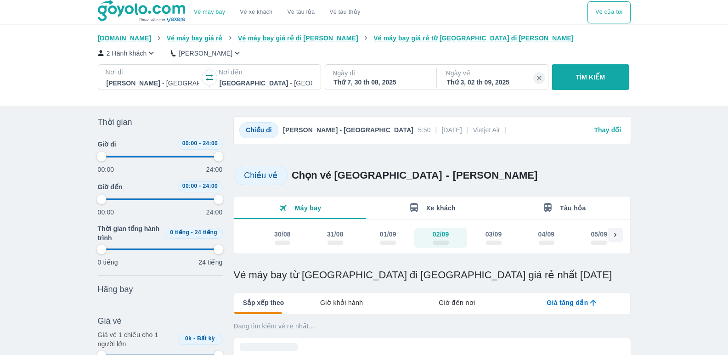
type input "97.9166666666667"
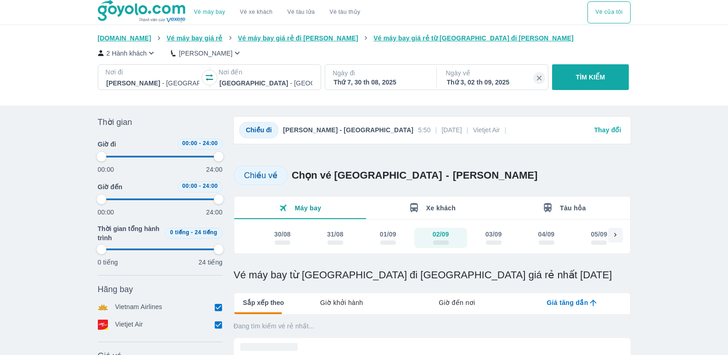
type input "97.9166666666667"
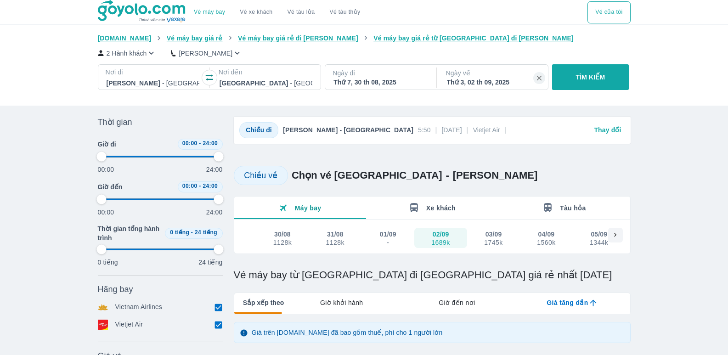
type input "97.9166666666667"
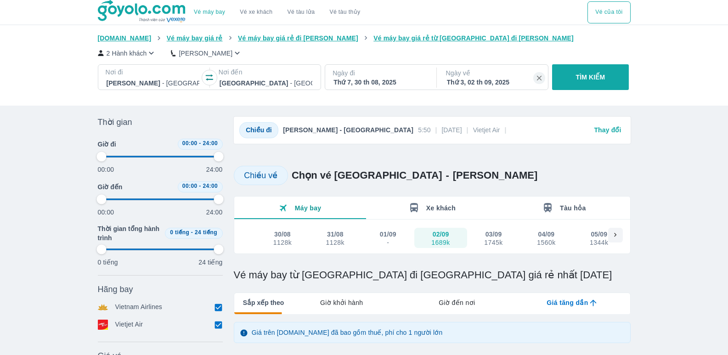
type input "97.9166666666667"
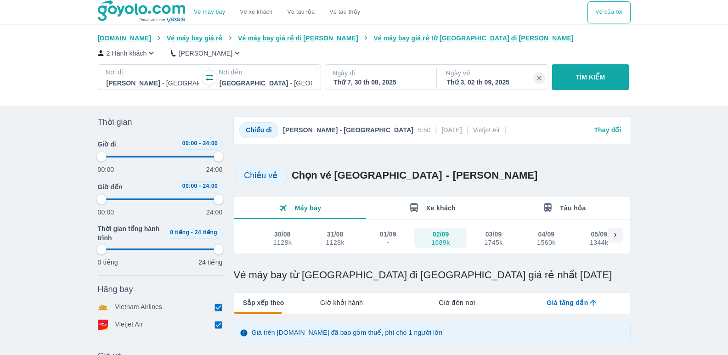
type input "97.9166666666667"
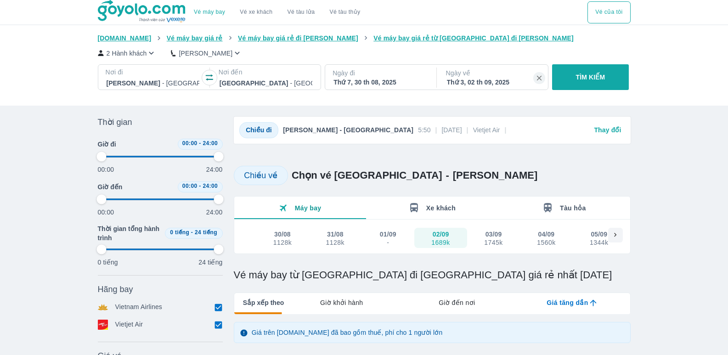
type input "97.9166666666667"
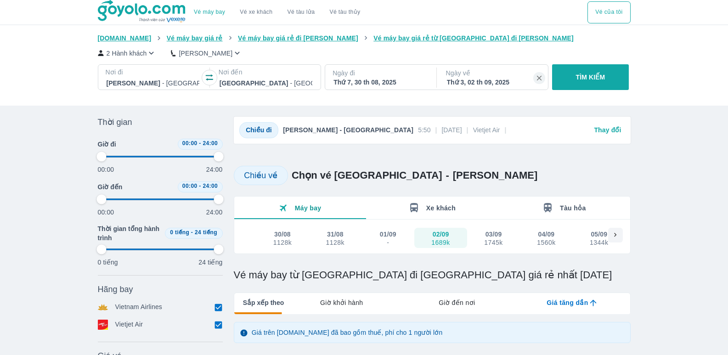
type input "97.9166666666667"
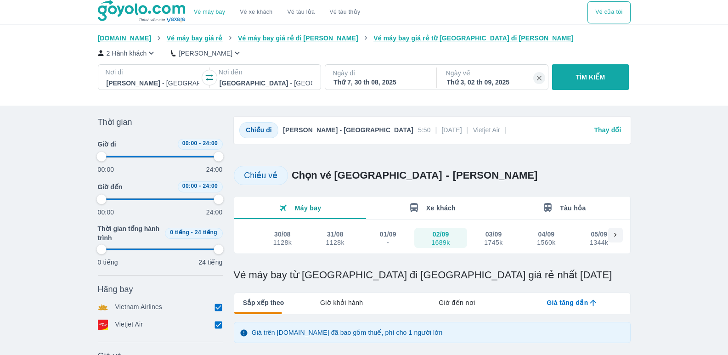
type input "97.9166666666667"
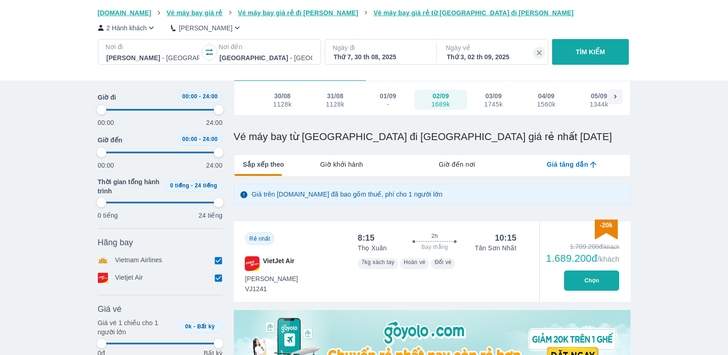
scroll to position [138, 0]
type input "97.9166666666667"
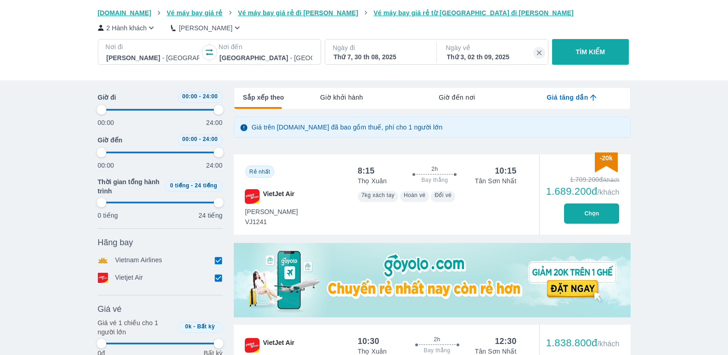
type input "97.9166666666667"
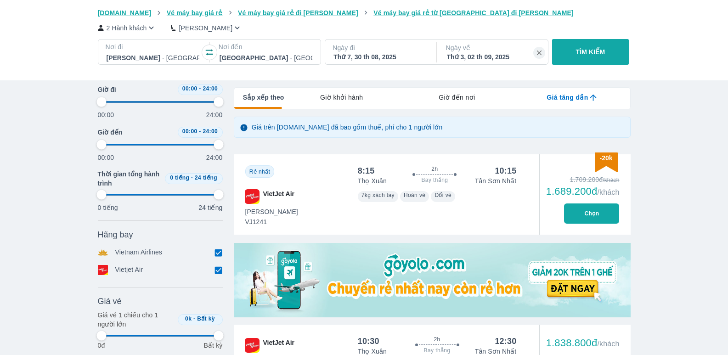
type input "97.9166666666667"
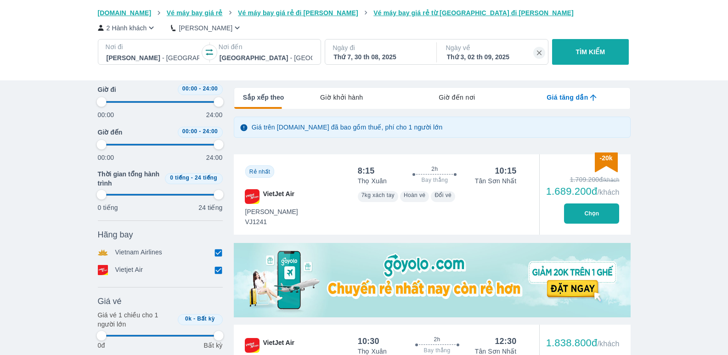
type input "97.9166666666667"
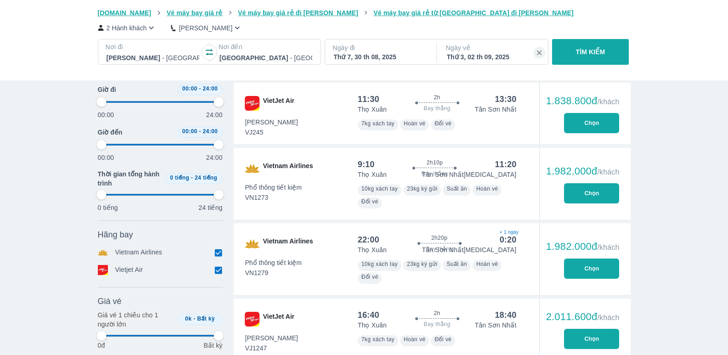
scroll to position [597, 0]
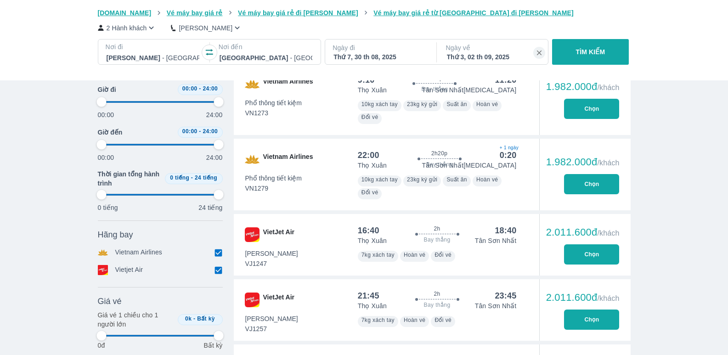
type input "97.9166666666667"
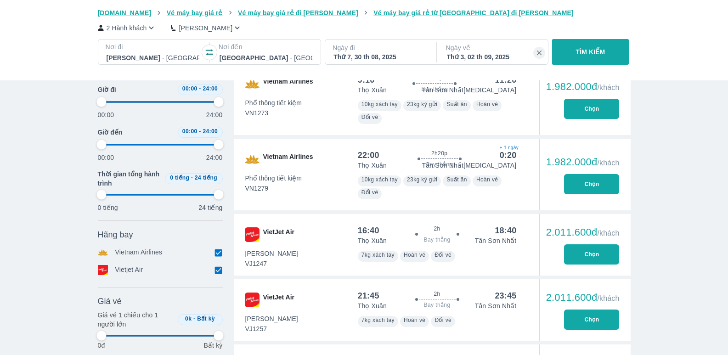
type input "97.9166666666667"
click at [588, 260] on button "Chọn" at bounding box center [591, 254] width 55 height 20
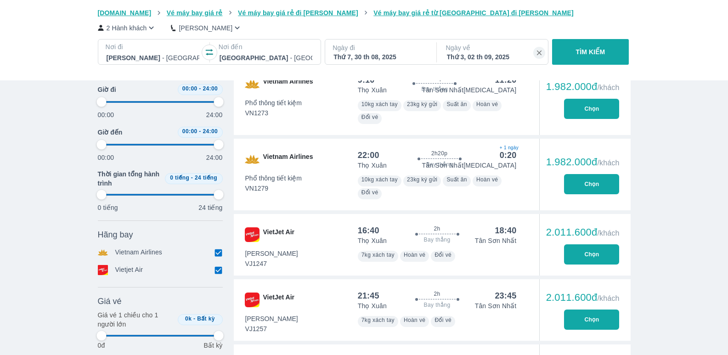
type input "97.9166666666667"
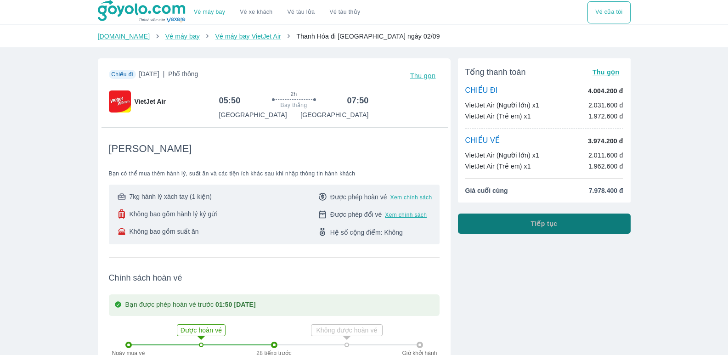
click at [516, 228] on button "Tiếp tục" at bounding box center [544, 224] width 173 height 20
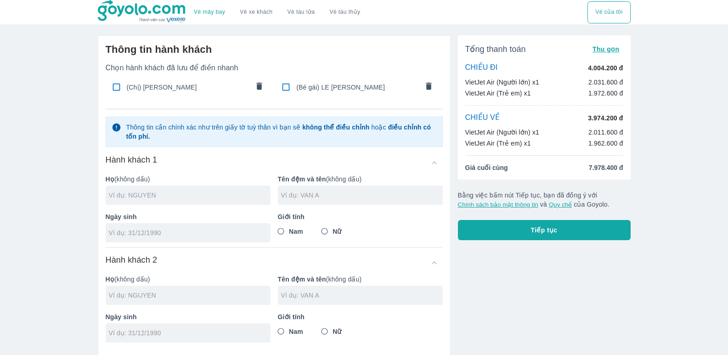
click at [215, 192] on input "text" at bounding box center [190, 195] width 162 height 9
click at [334, 193] on input "text" at bounding box center [362, 195] width 162 height 9
drag, startPoint x: 324, startPoint y: 231, endPoint x: 278, endPoint y: 235, distance: 46.0
click at [324, 231] on input "Nữ" at bounding box center [324, 231] width 17 height 17
click at [160, 237] on input "tel" at bounding box center [185, 232] width 152 height 9
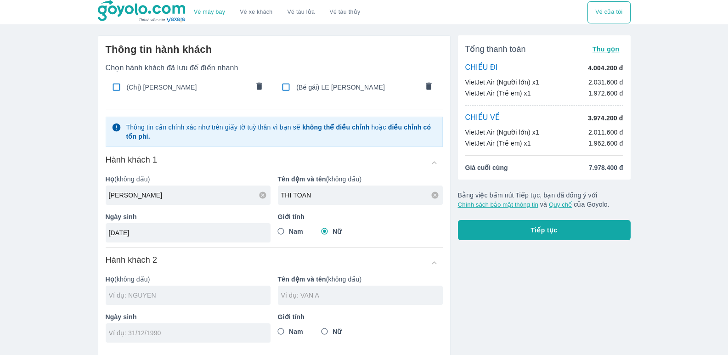
click at [161, 300] on input "text" at bounding box center [190, 295] width 162 height 9
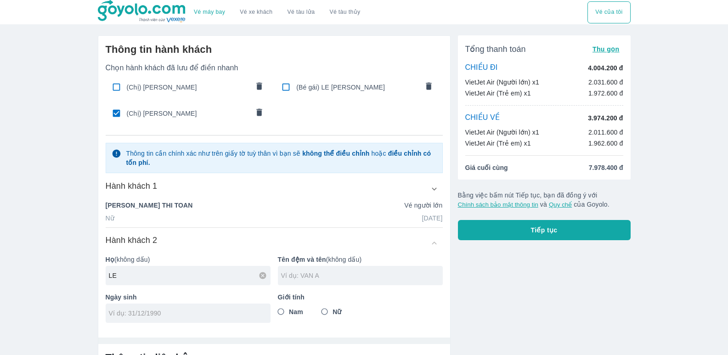
click at [312, 276] on input "text" at bounding box center [362, 275] width 162 height 9
click at [196, 308] on div at bounding box center [188, 313] width 165 height 19
click at [335, 312] on span "Nữ" at bounding box center [337, 311] width 9 height 9
click at [333, 312] on input "Nữ" at bounding box center [324, 312] width 17 height 17
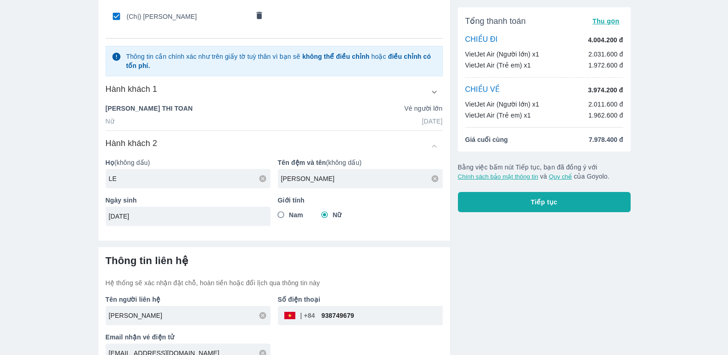
scroll to position [113, 0]
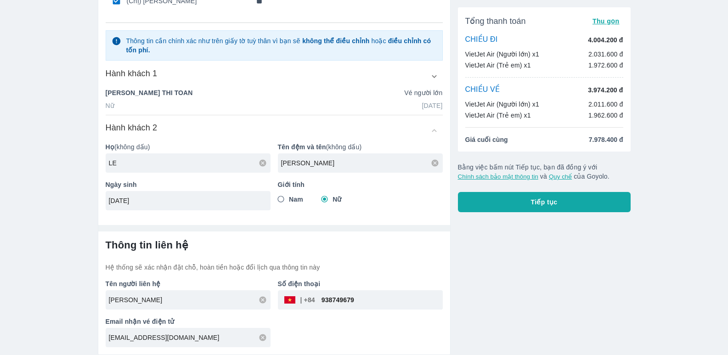
click at [532, 204] on span "Tiếp tục" at bounding box center [544, 201] width 27 height 9
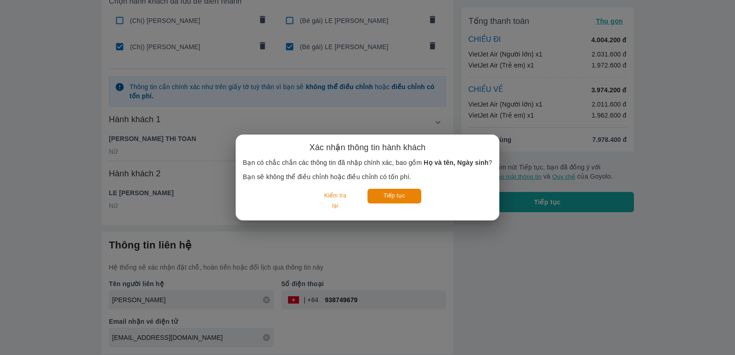
scroll to position [67, 0]
click at [389, 196] on button "Tiếp tục" at bounding box center [394, 196] width 54 height 14
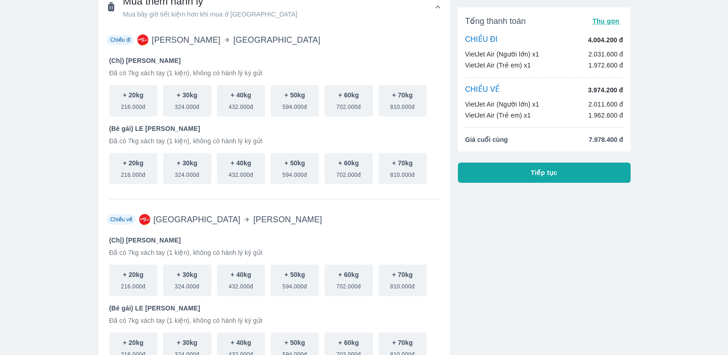
scroll to position [138, 0]
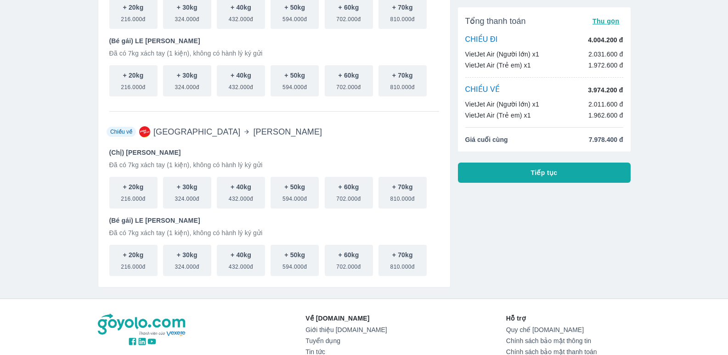
click at [564, 178] on button "Tiếp tục" at bounding box center [544, 173] width 173 height 20
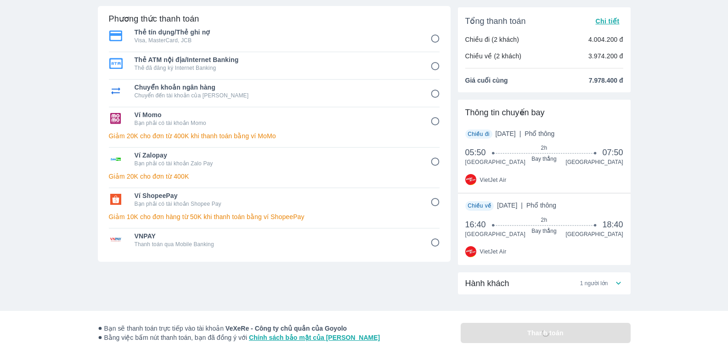
scroll to position [112, 0]
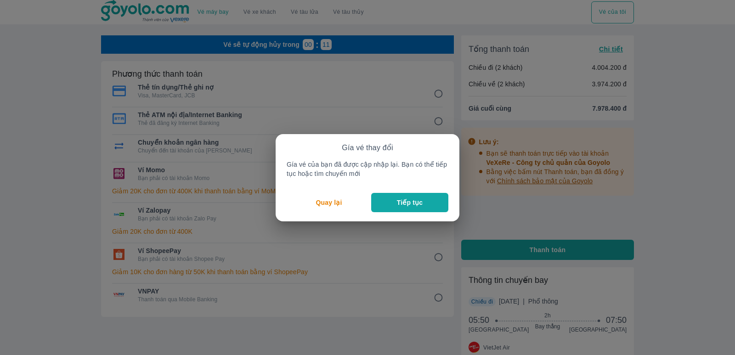
click at [406, 203] on p "Tiếp tục" at bounding box center [410, 202] width 26 height 9
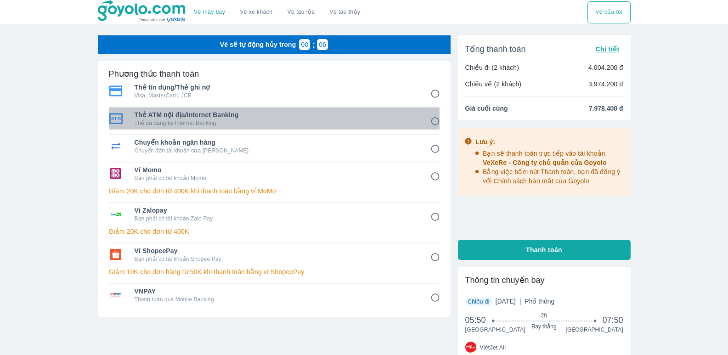
click at [116, 118] on img at bounding box center [116, 118] width 14 height 11
